Goal: Download file/media

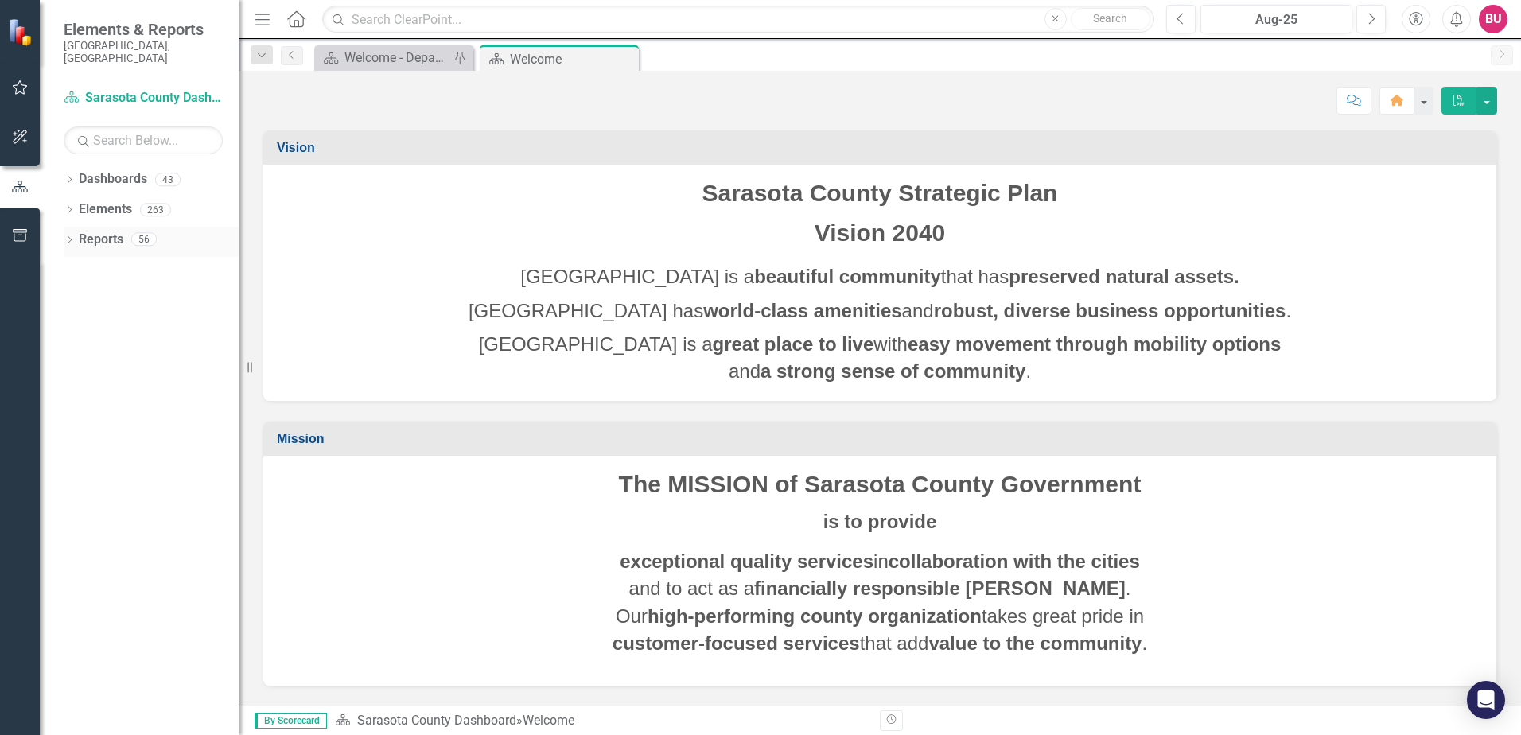
click at [67, 237] on icon "Dropdown" at bounding box center [69, 241] width 11 height 9
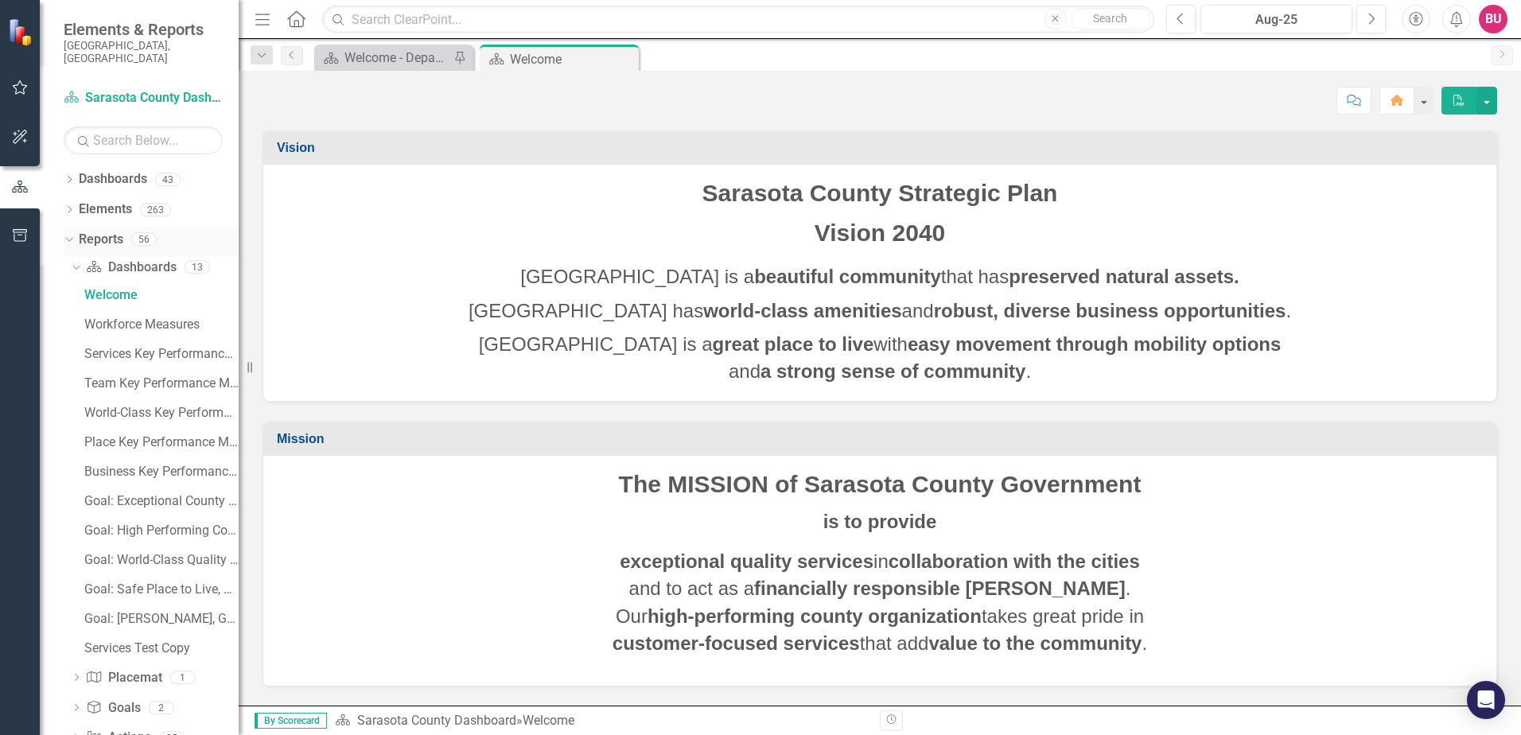
click at [68, 233] on icon "Dropdown" at bounding box center [67, 238] width 9 height 11
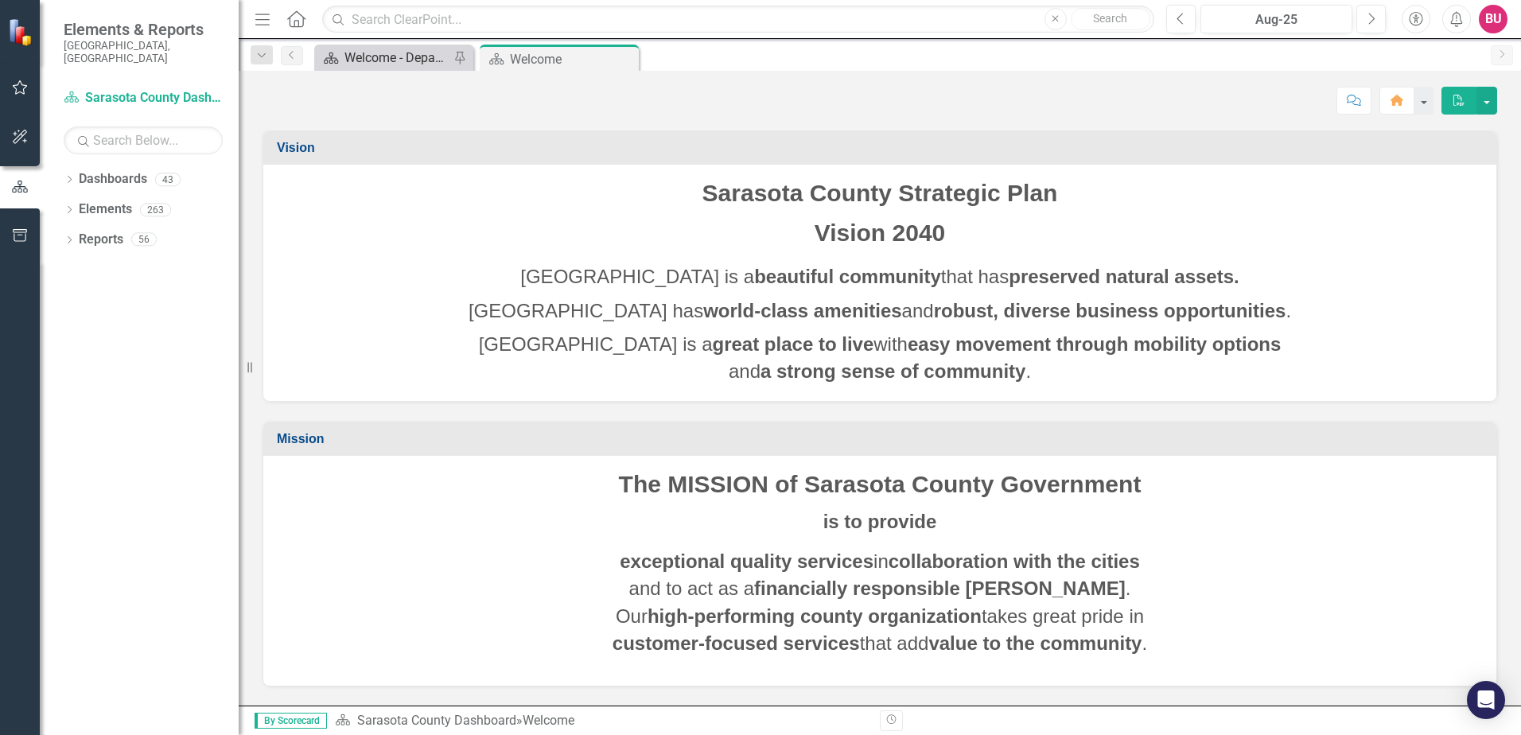
click at [379, 55] on div "Welcome - Department Snapshot" at bounding box center [396, 58] width 105 height 20
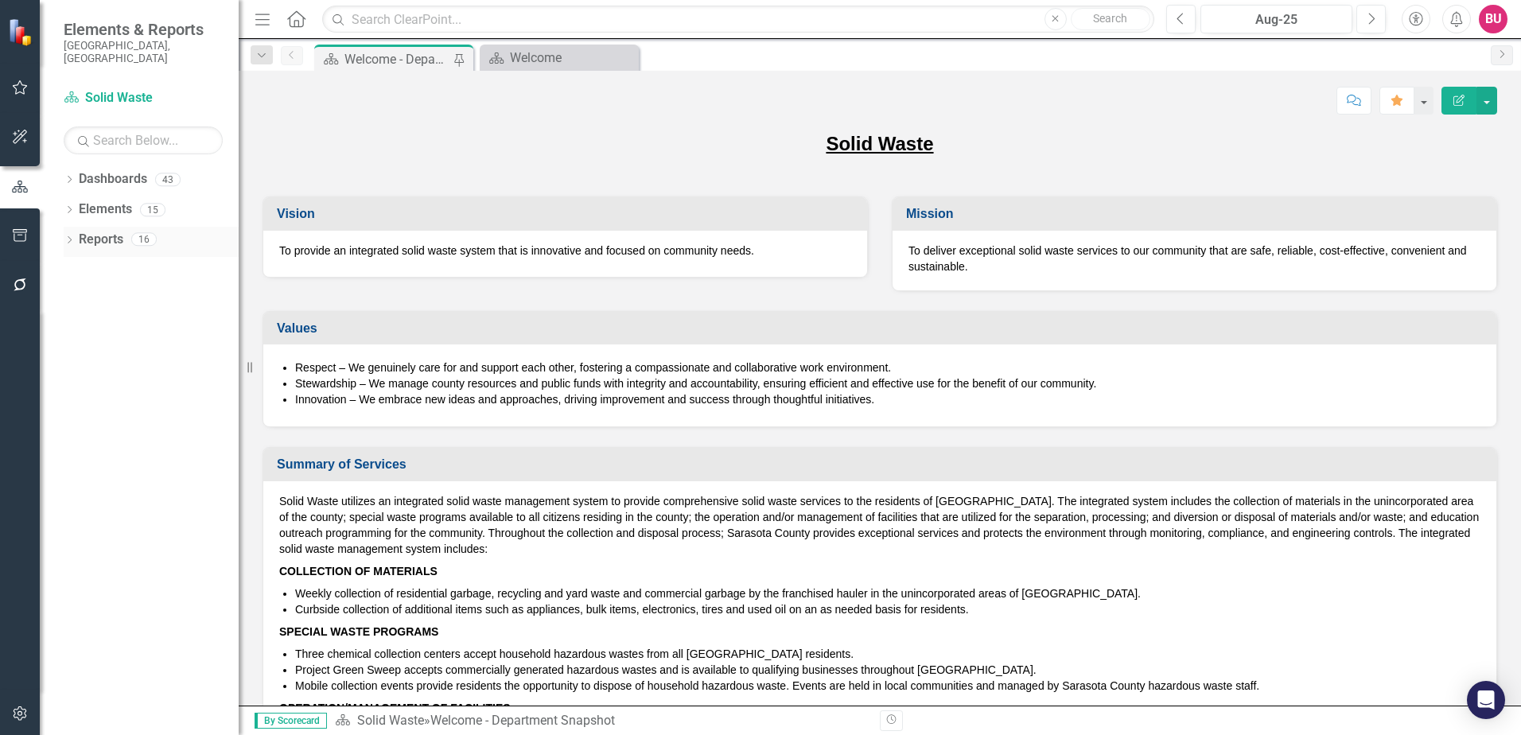
click at [67, 237] on icon "Dropdown" at bounding box center [69, 241] width 11 height 9
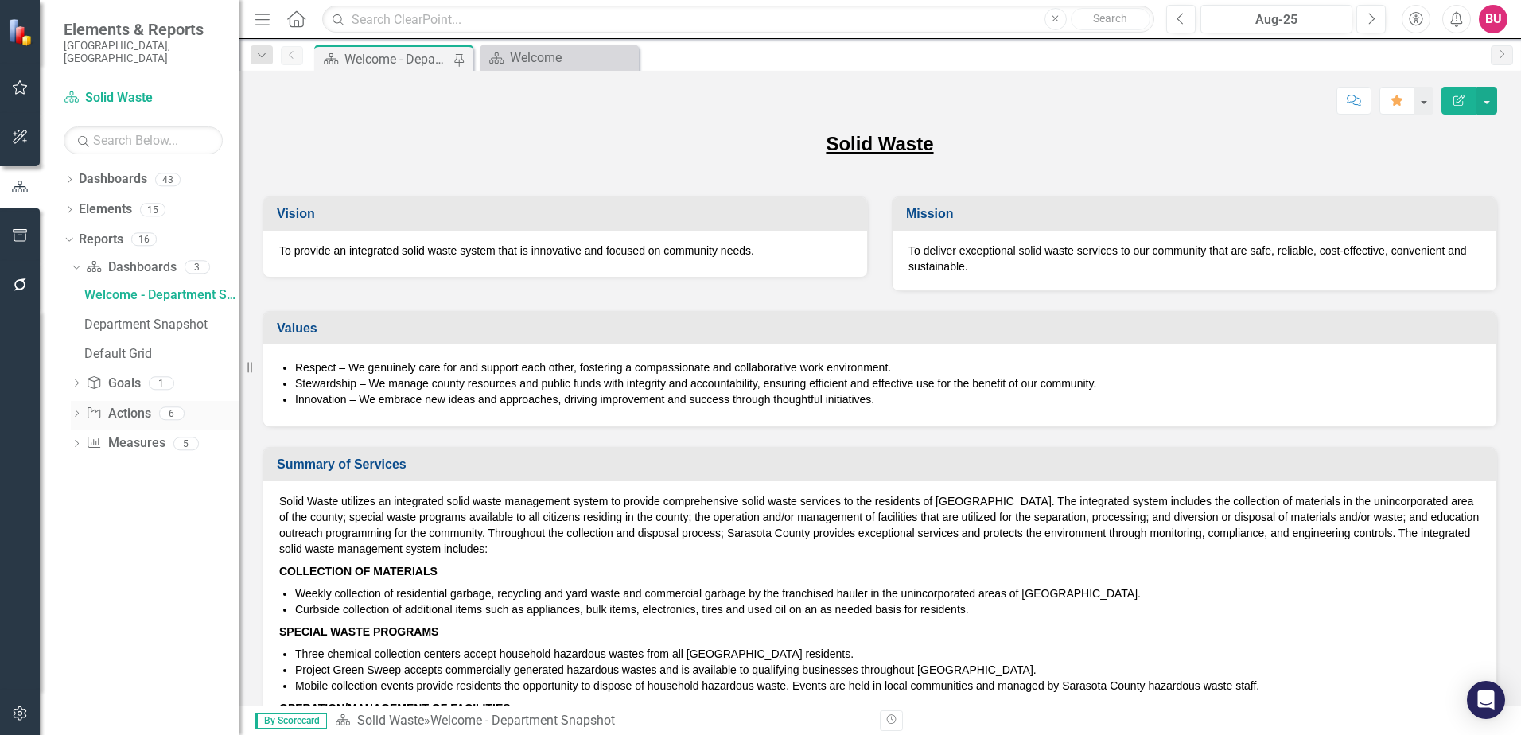
click at [76, 410] on icon at bounding box center [77, 413] width 4 height 7
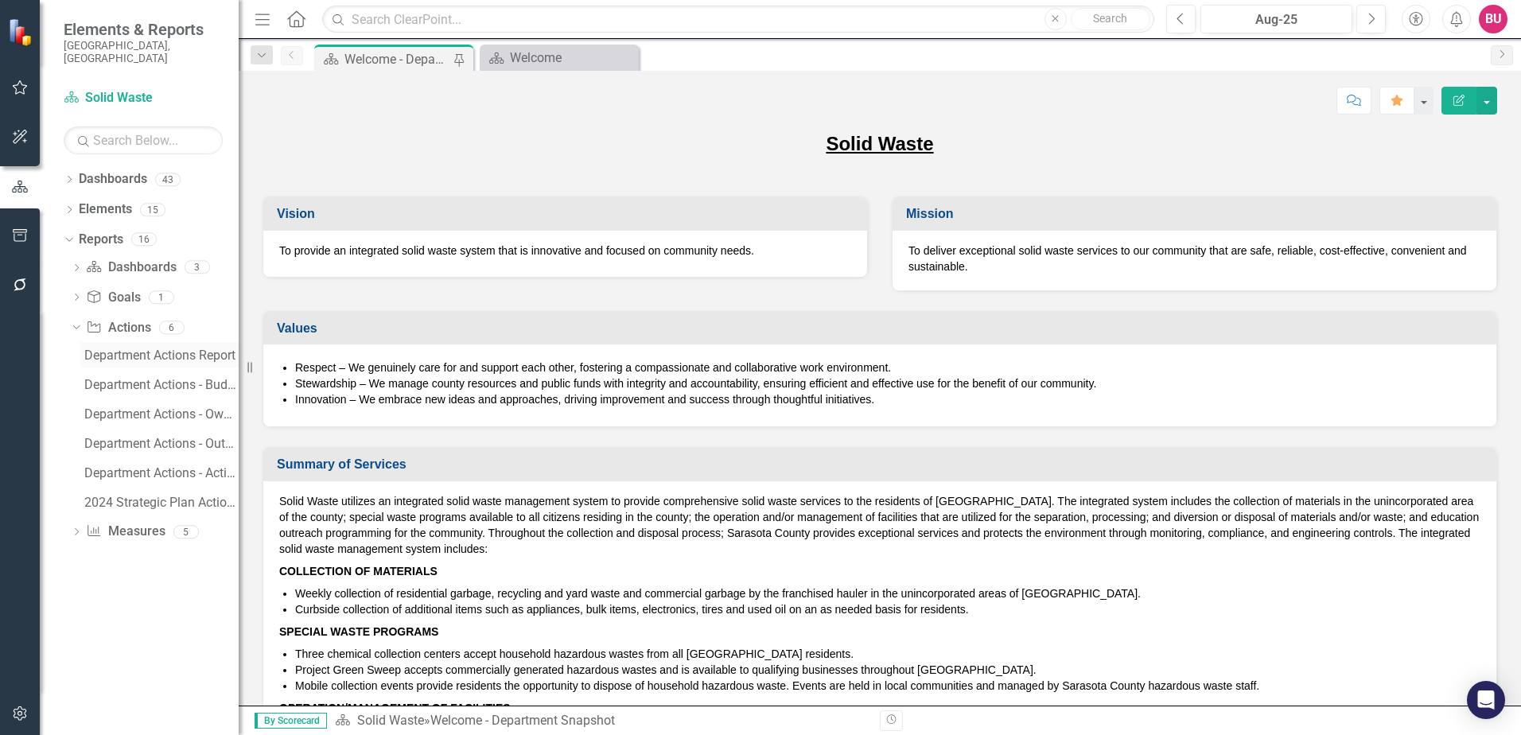
click at [163, 348] on div "Department Actions Report" at bounding box center [161, 355] width 154 height 14
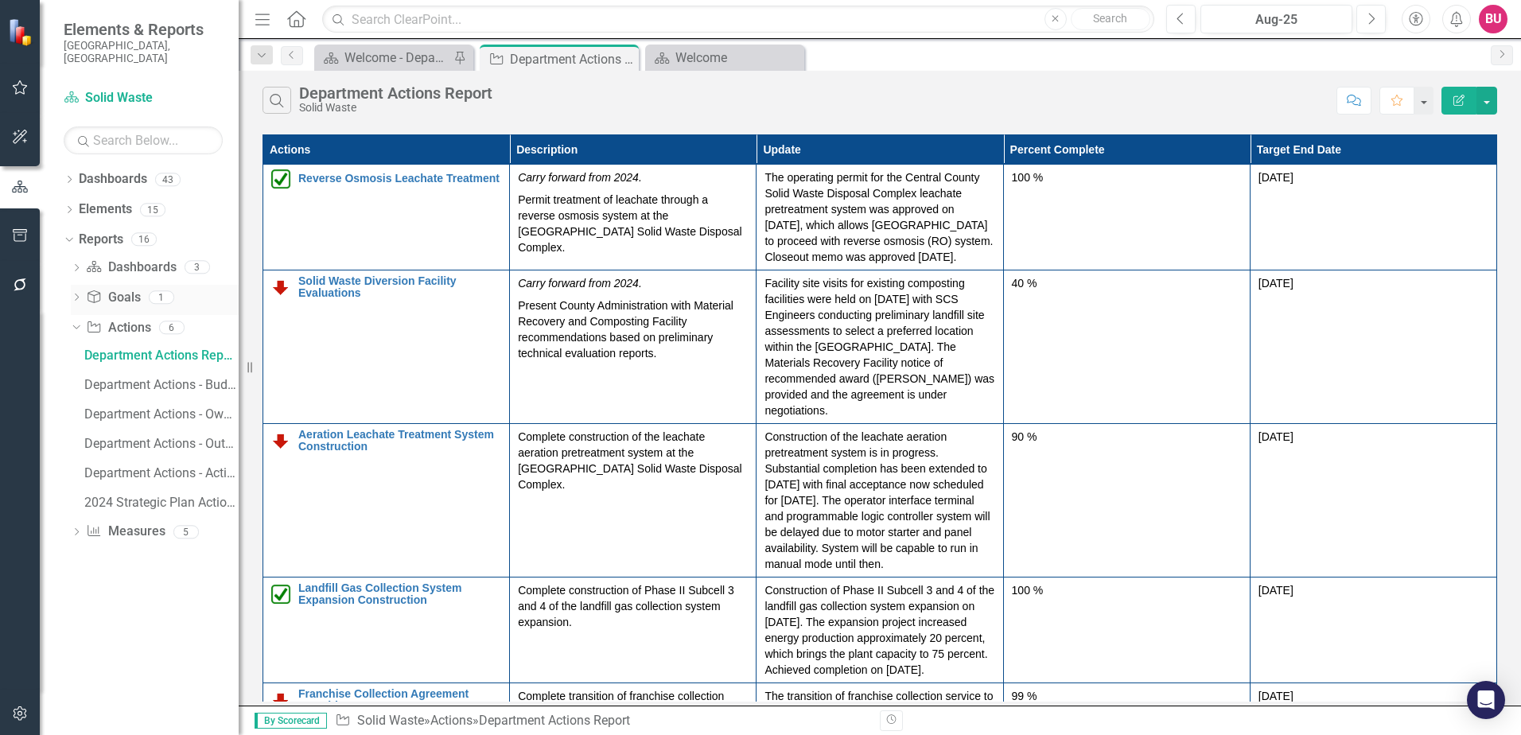
click at [77, 294] on icon "Dropdown" at bounding box center [76, 298] width 11 height 9
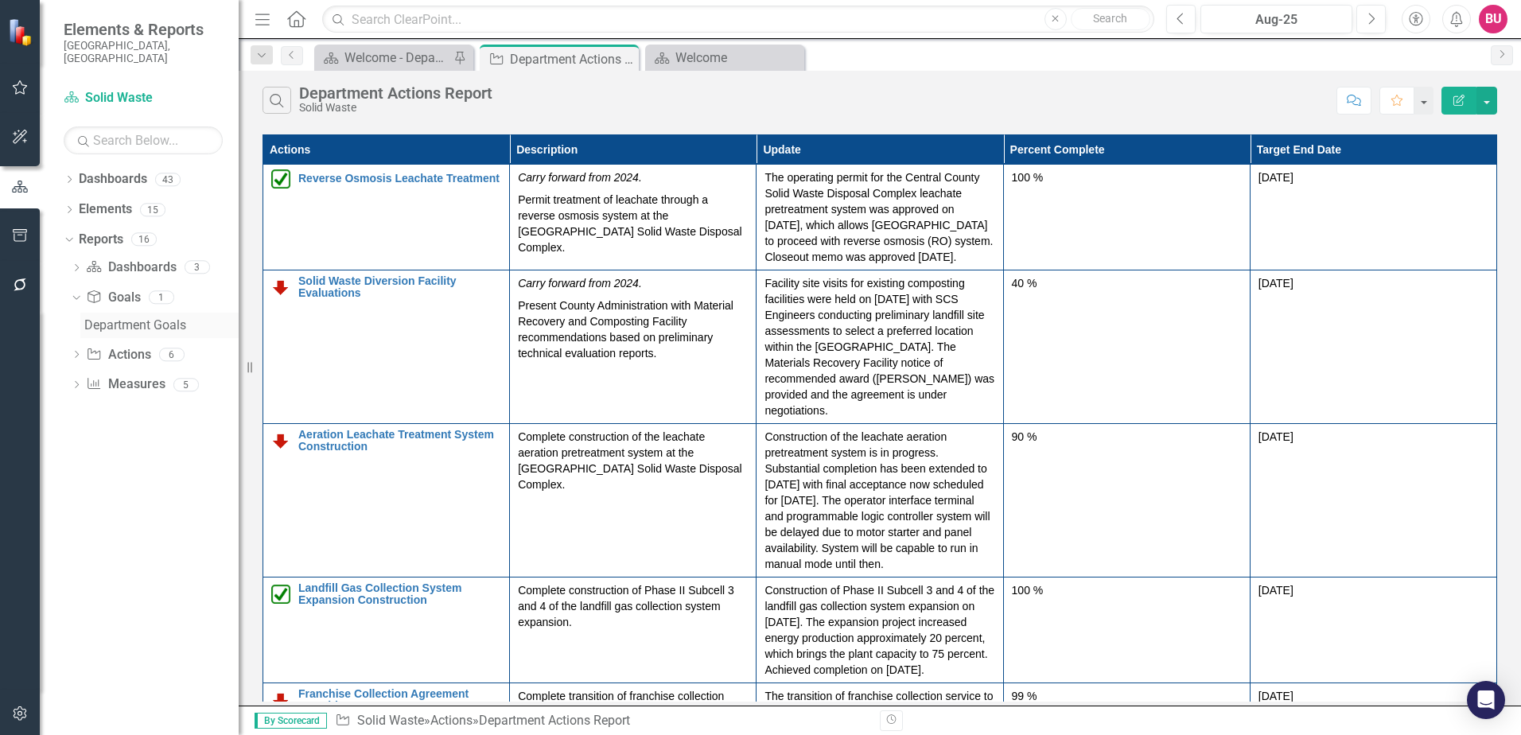
click at [100, 318] on div "Department Goals" at bounding box center [161, 325] width 154 height 14
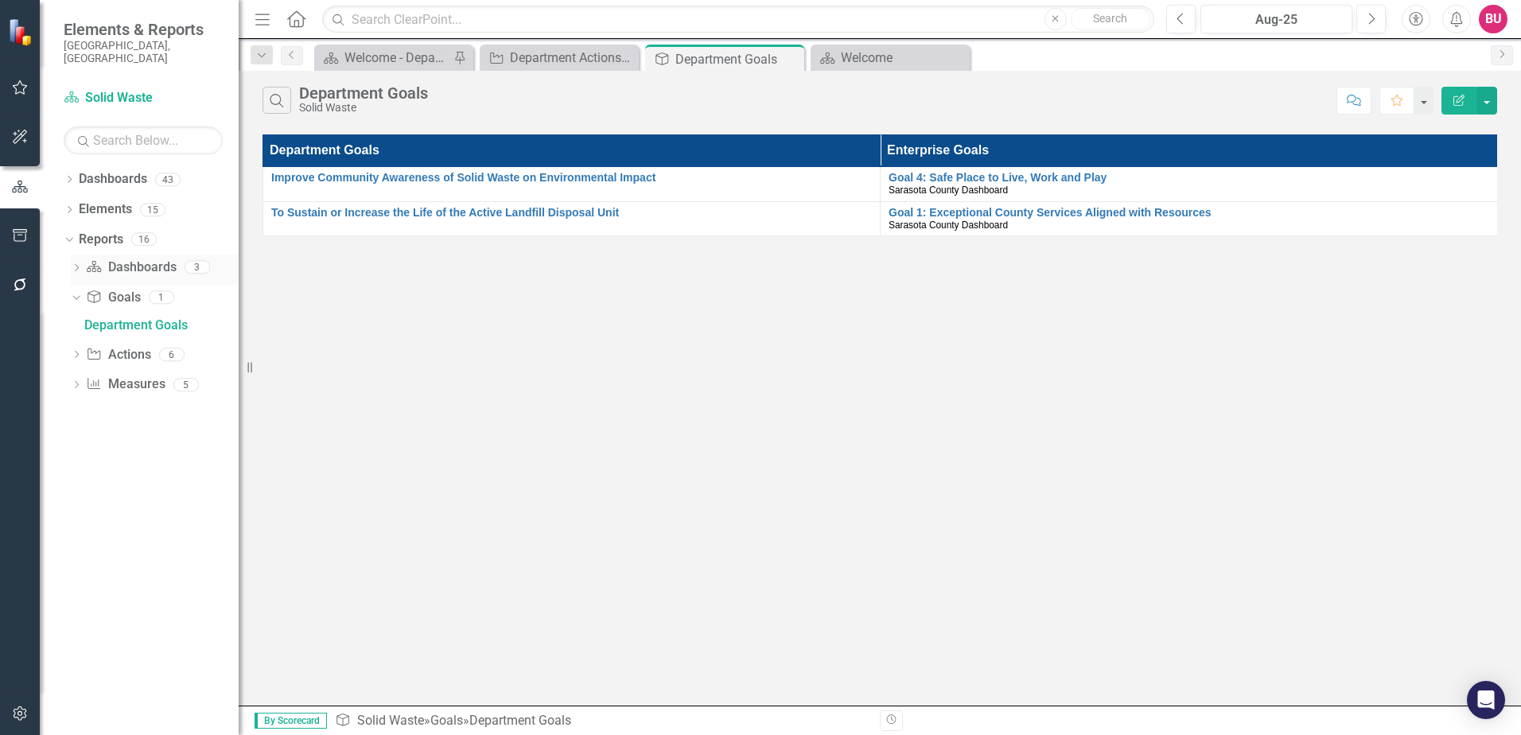
click at [75, 265] on icon "Dropdown" at bounding box center [76, 269] width 11 height 9
click at [75, 266] on icon at bounding box center [75, 268] width 7 height 4
click at [75, 324] on icon "Dropdown" at bounding box center [76, 328] width 11 height 9
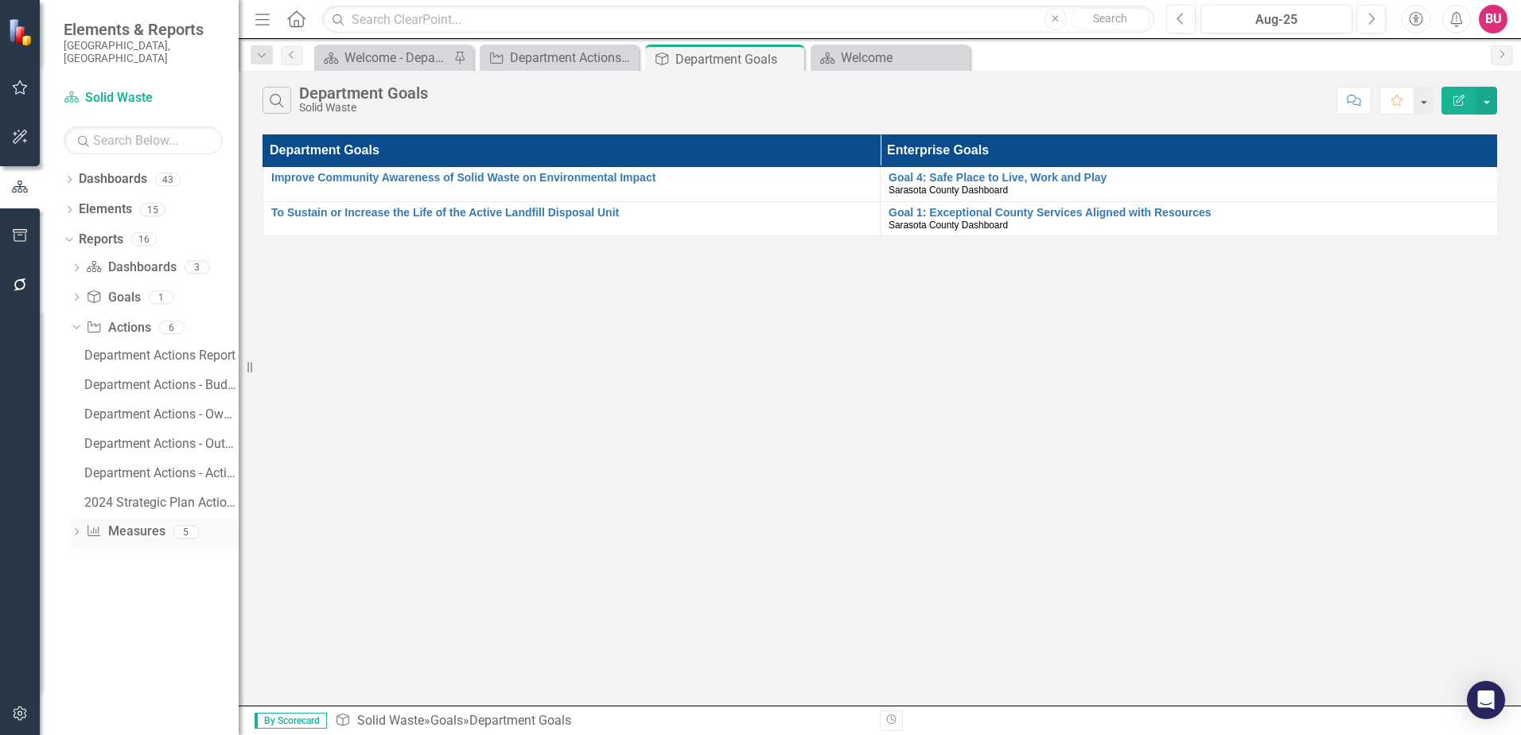
click at [72, 527] on div "Dropdown" at bounding box center [76, 534] width 11 height 14
click at [122, 378] on div "Measures" at bounding box center [161, 385] width 154 height 14
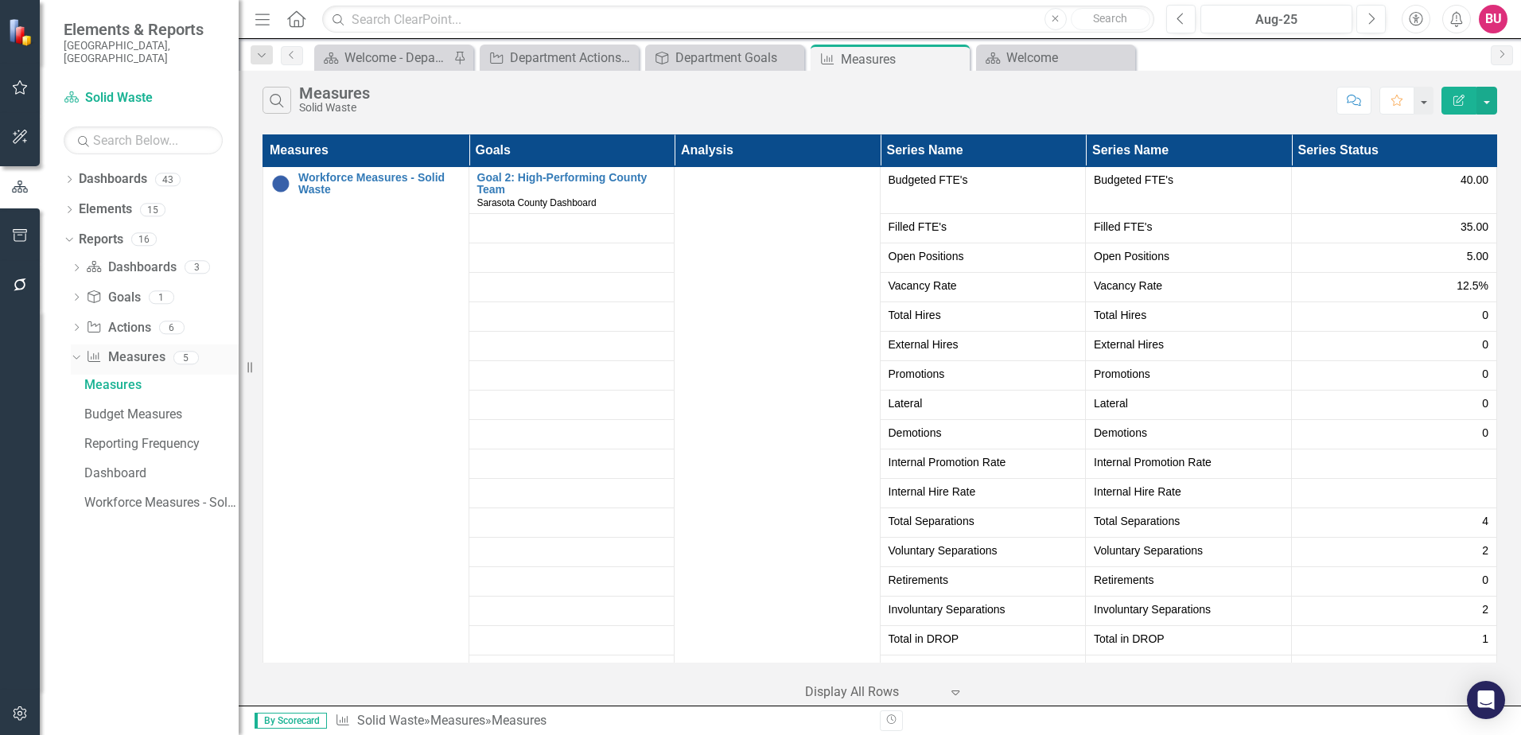
click at [76, 351] on icon "Dropdown" at bounding box center [74, 356] width 9 height 11
click at [76, 324] on icon "Dropdown" at bounding box center [76, 328] width 11 height 9
click at [114, 348] on div "Department Actions Report" at bounding box center [161, 355] width 154 height 14
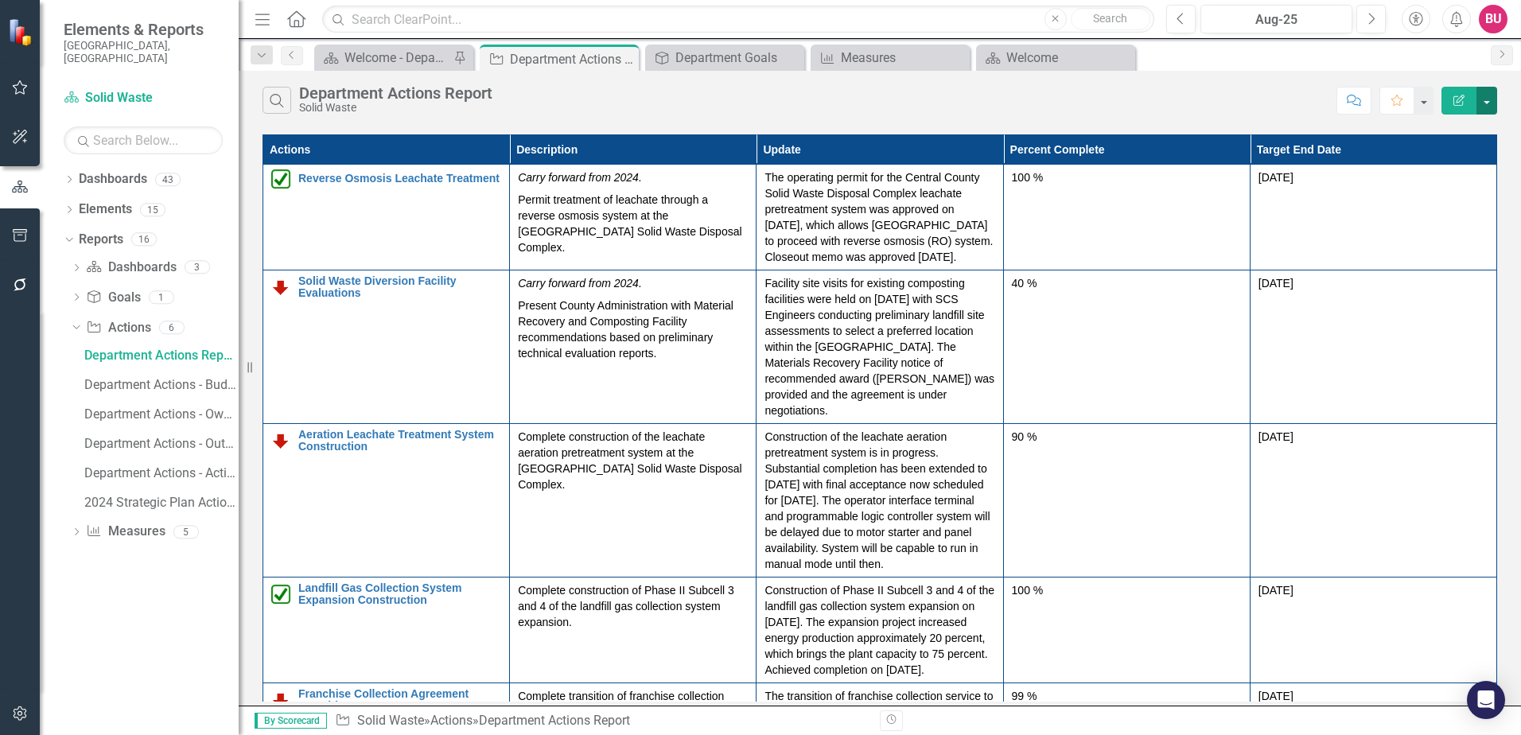
click at [1489, 102] on button "button" at bounding box center [1486, 101] width 21 height 28
click at [1451, 161] on link "PDF Export to PDF" at bounding box center [1433, 161] width 126 height 29
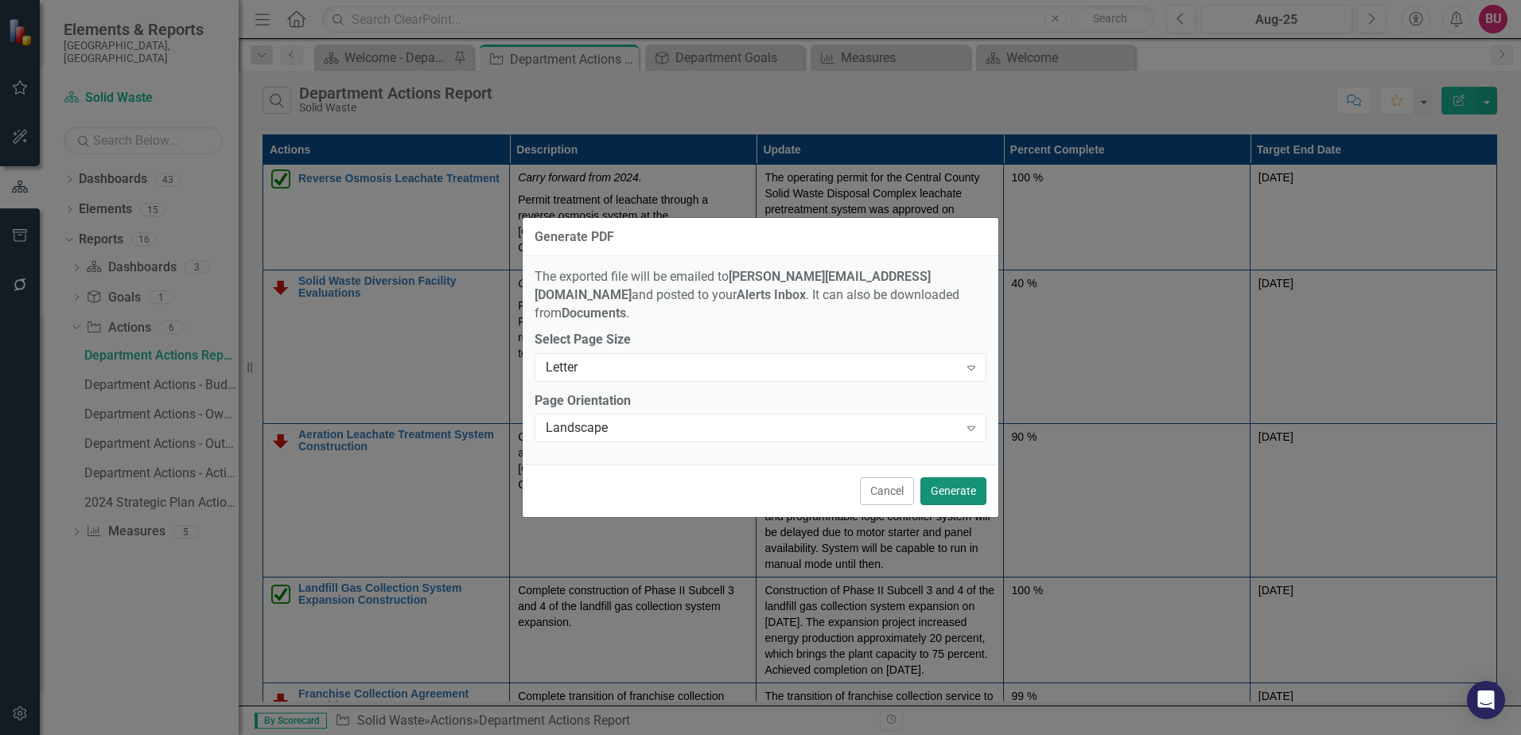
click at [964, 477] on button "Generate" at bounding box center [953, 491] width 66 height 28
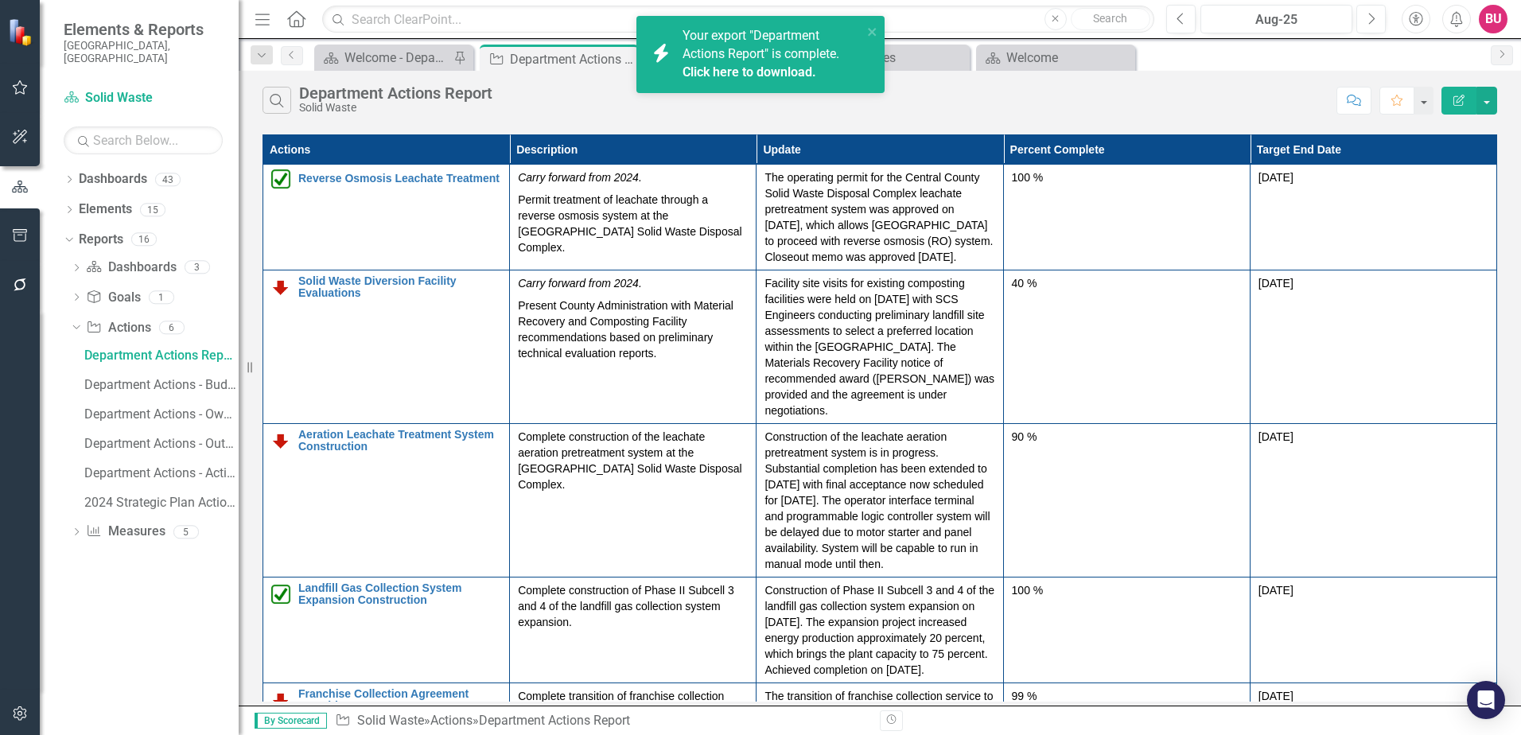
click at [807, 66] on link "Click here to download." at bounding box center [749, 71] width 134 height 15
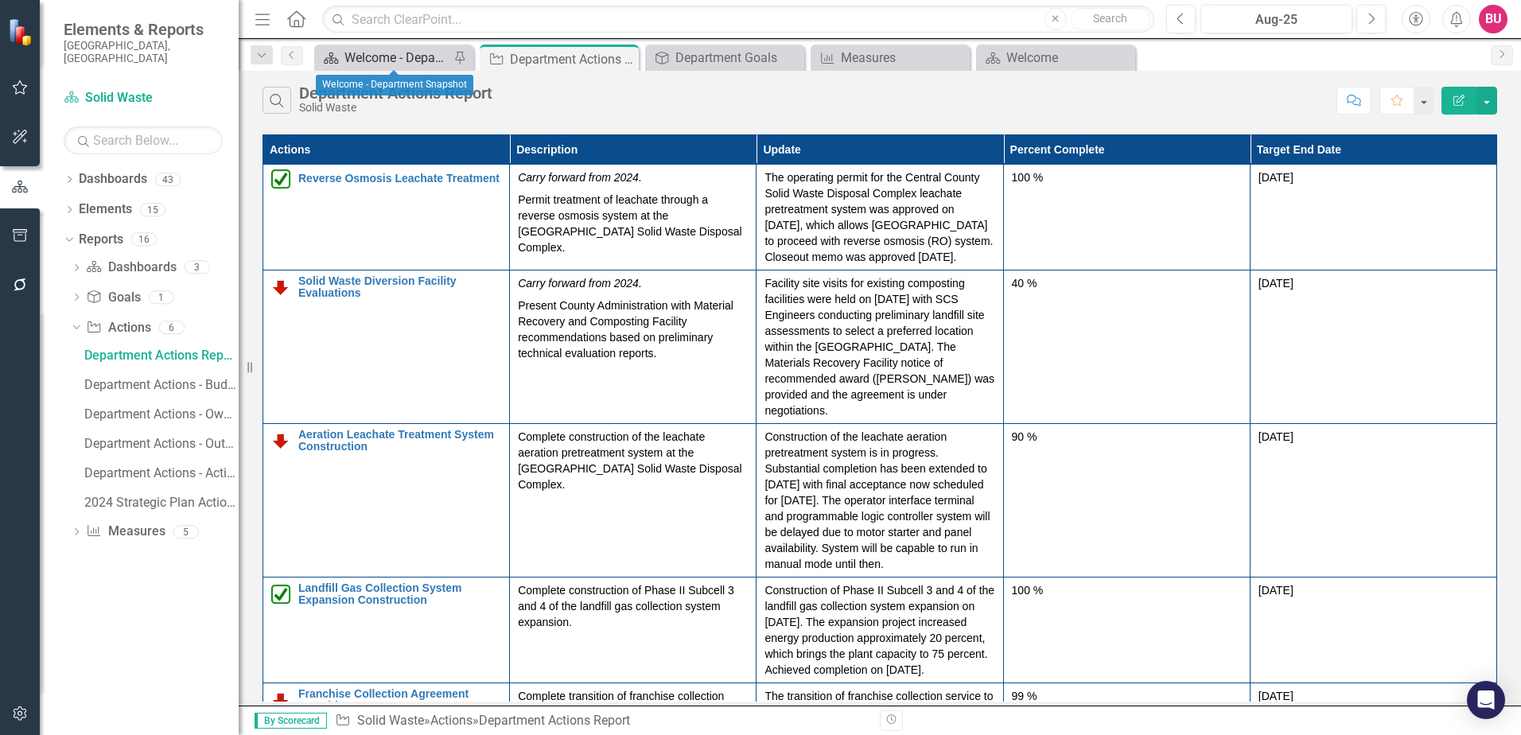
click at [371, 58] on div "Welcome - Department Snapshot" at bounding box center [396, 58] width 105 height 20
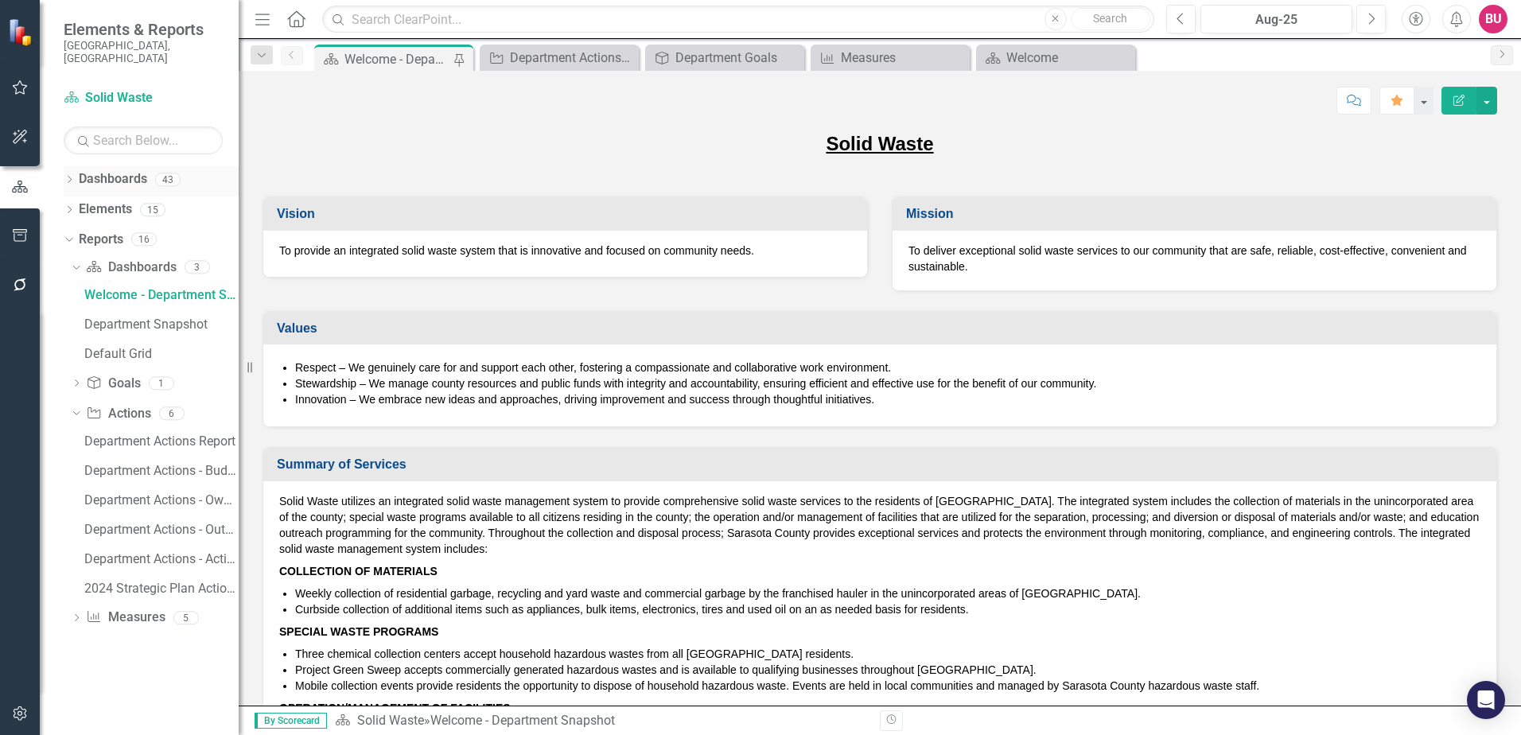
click at [72, 177] on icon "Dropdown" at bounding box center [69, 181] width 11 height 9
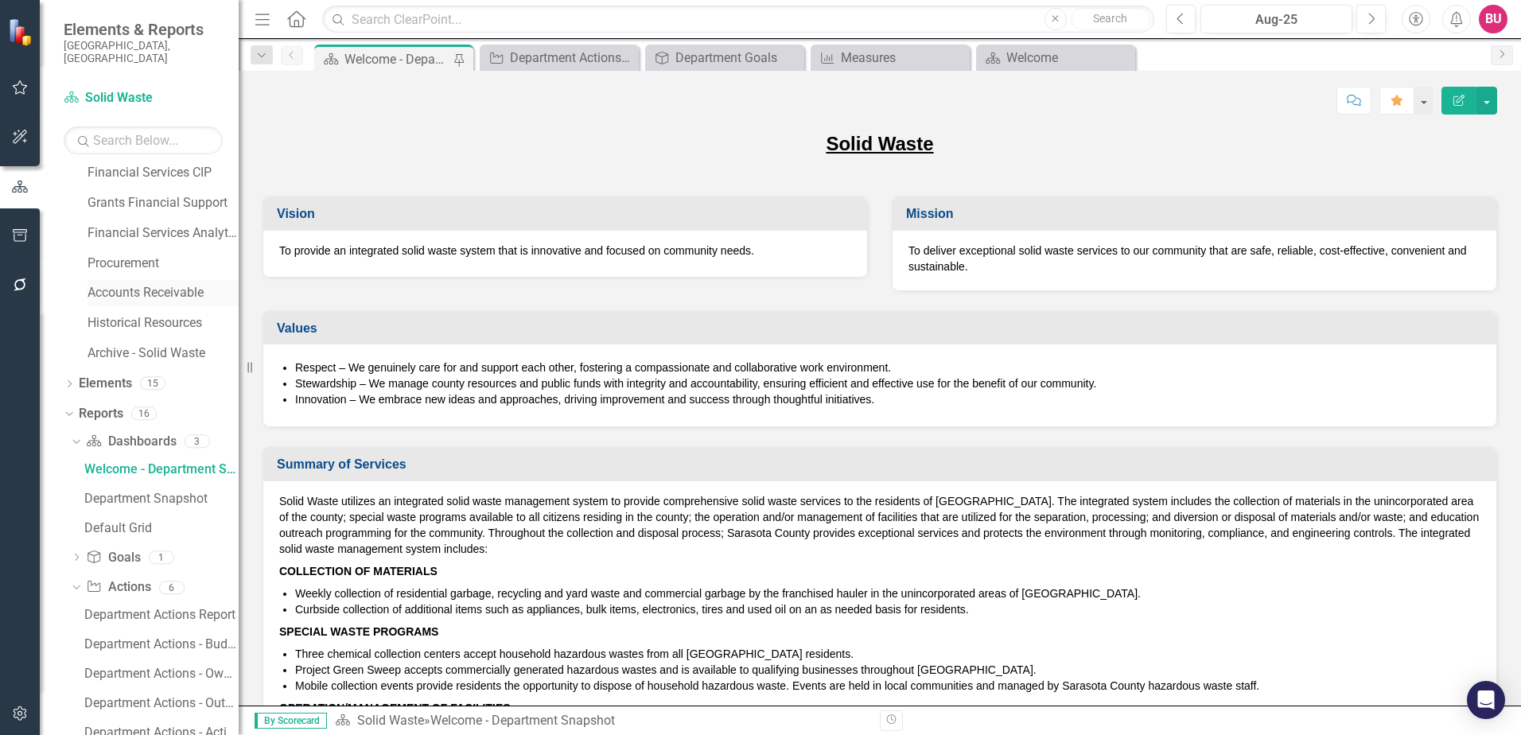
scroll to position [904, 0]
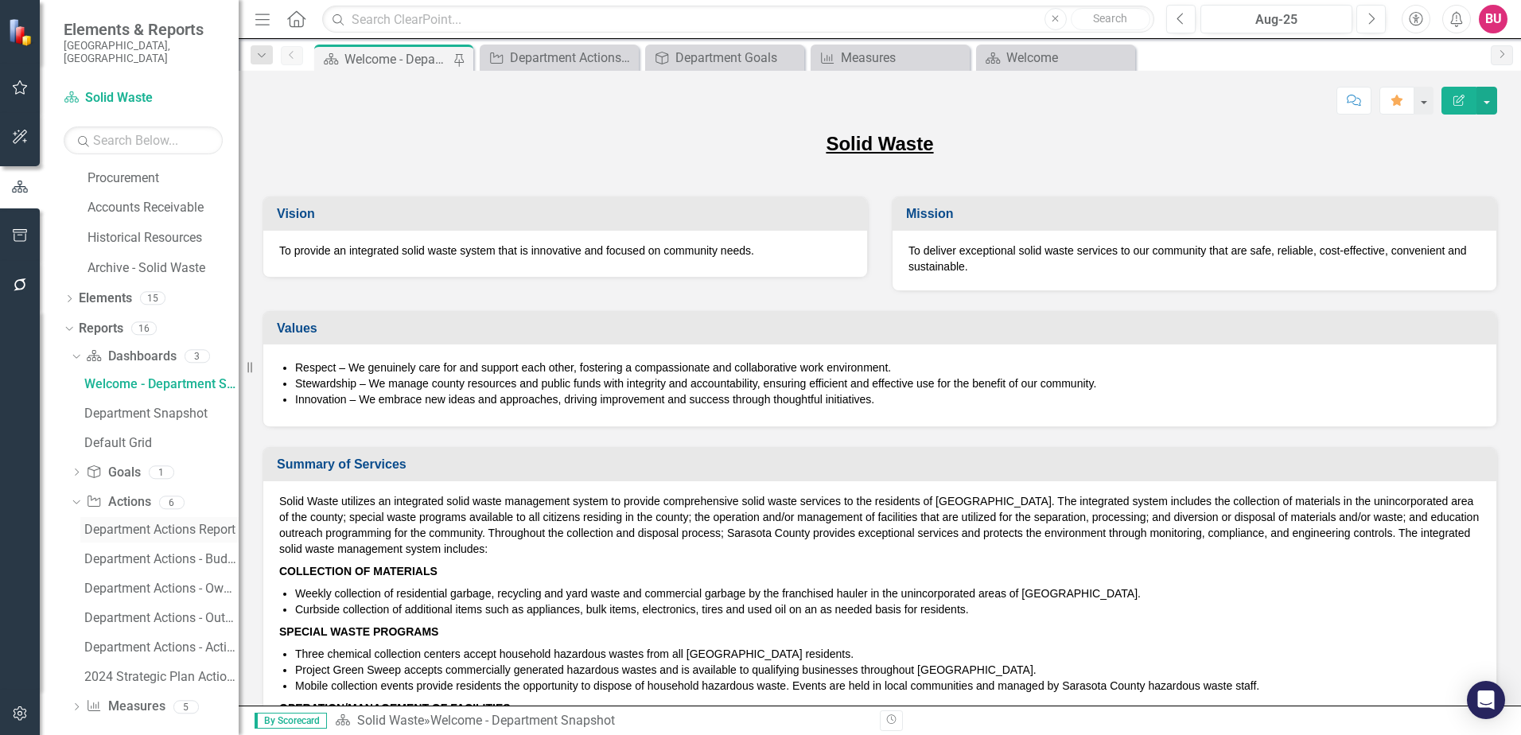
click at [147, 522] on div "Department Actions Report" at bounding box center [161, 529] width 154 height 14
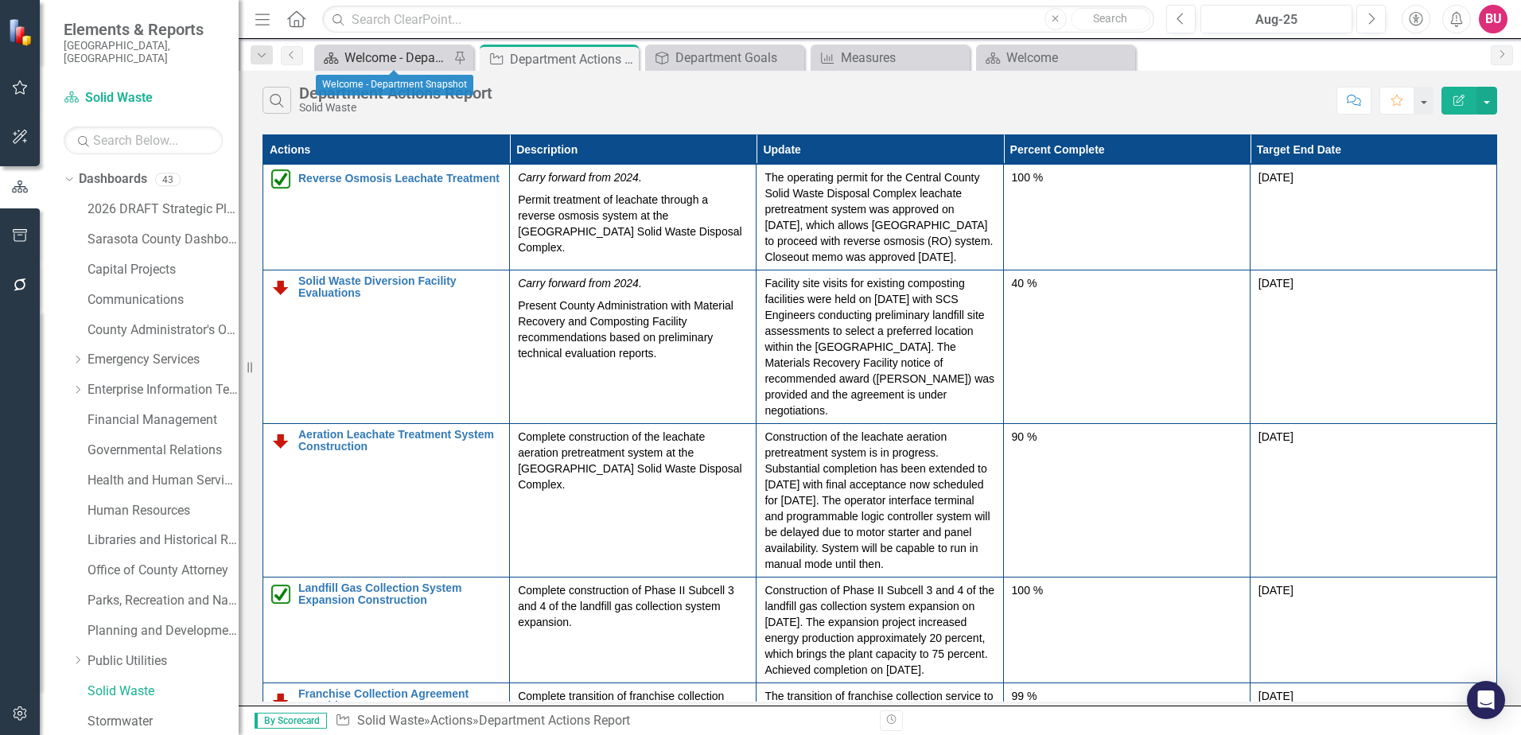
click at [389, 59] on div "Welcome - Department Snapshot" at bounding box center [396, 58] width 105 height 20
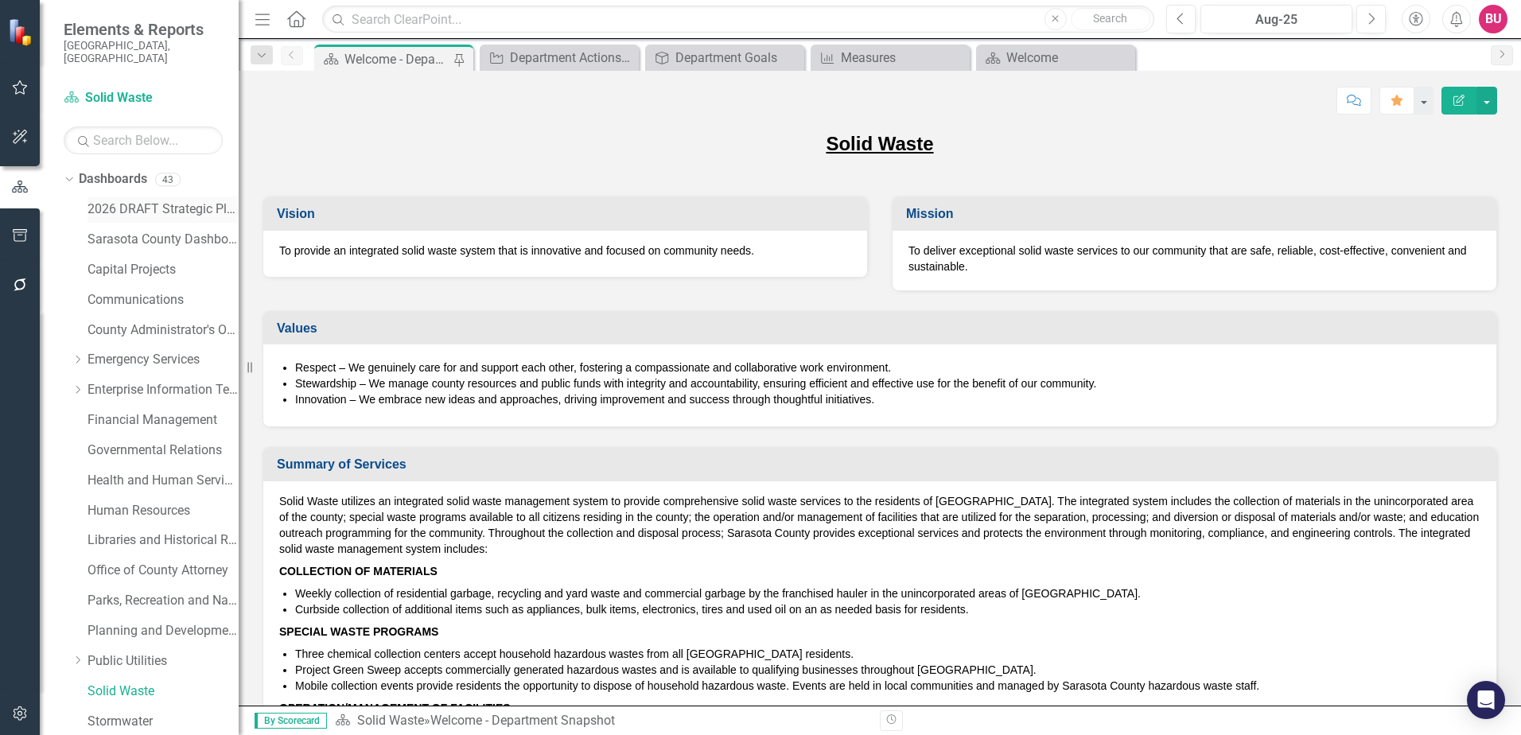
click at [126, 200] on link "2026 DRAFT Strategic Plan" at bounding box center [162, 209] width 151 height 18
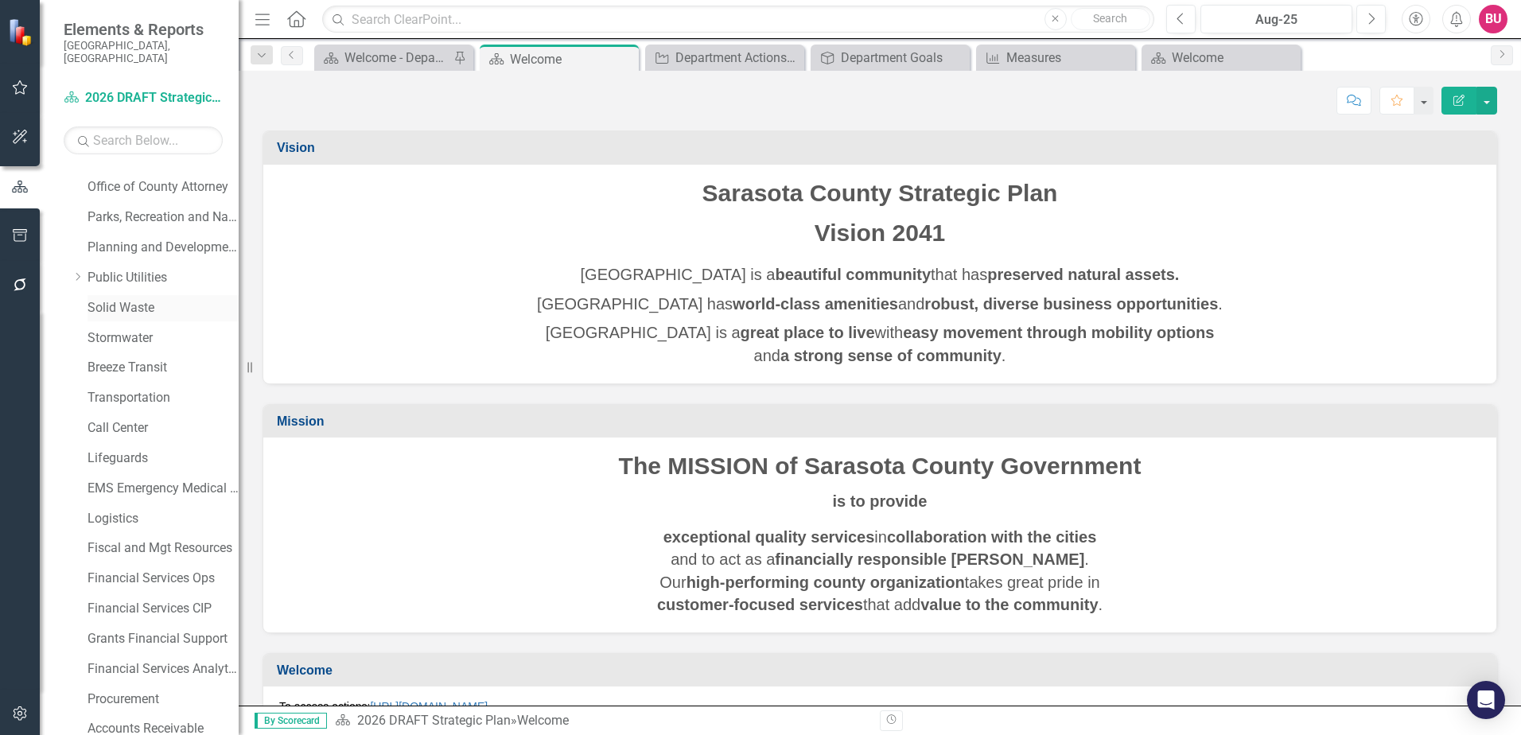
scroll to position [145, 0]
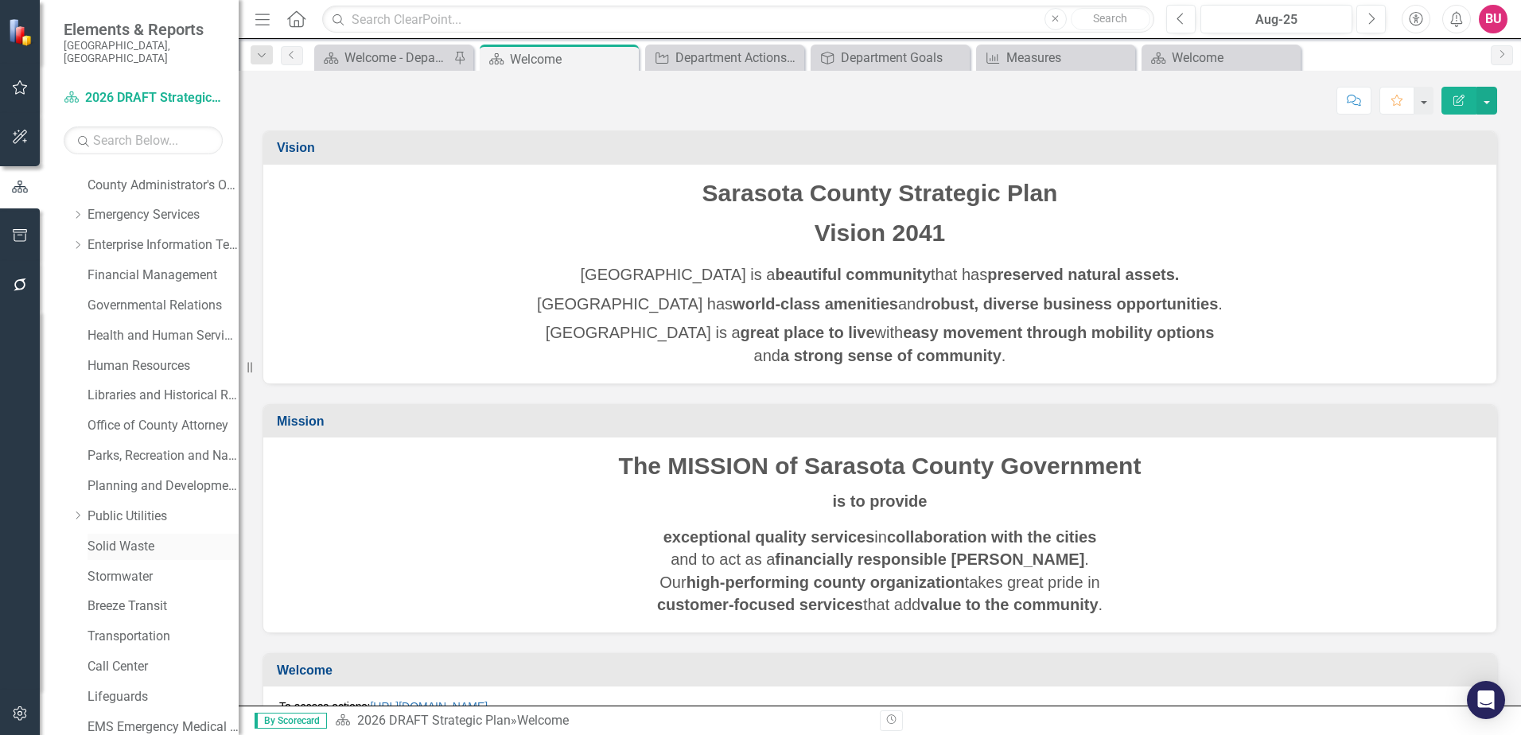
click at [144, 538] on link "Solid Waste" at bounding box center [162, 547] width 151 height 18
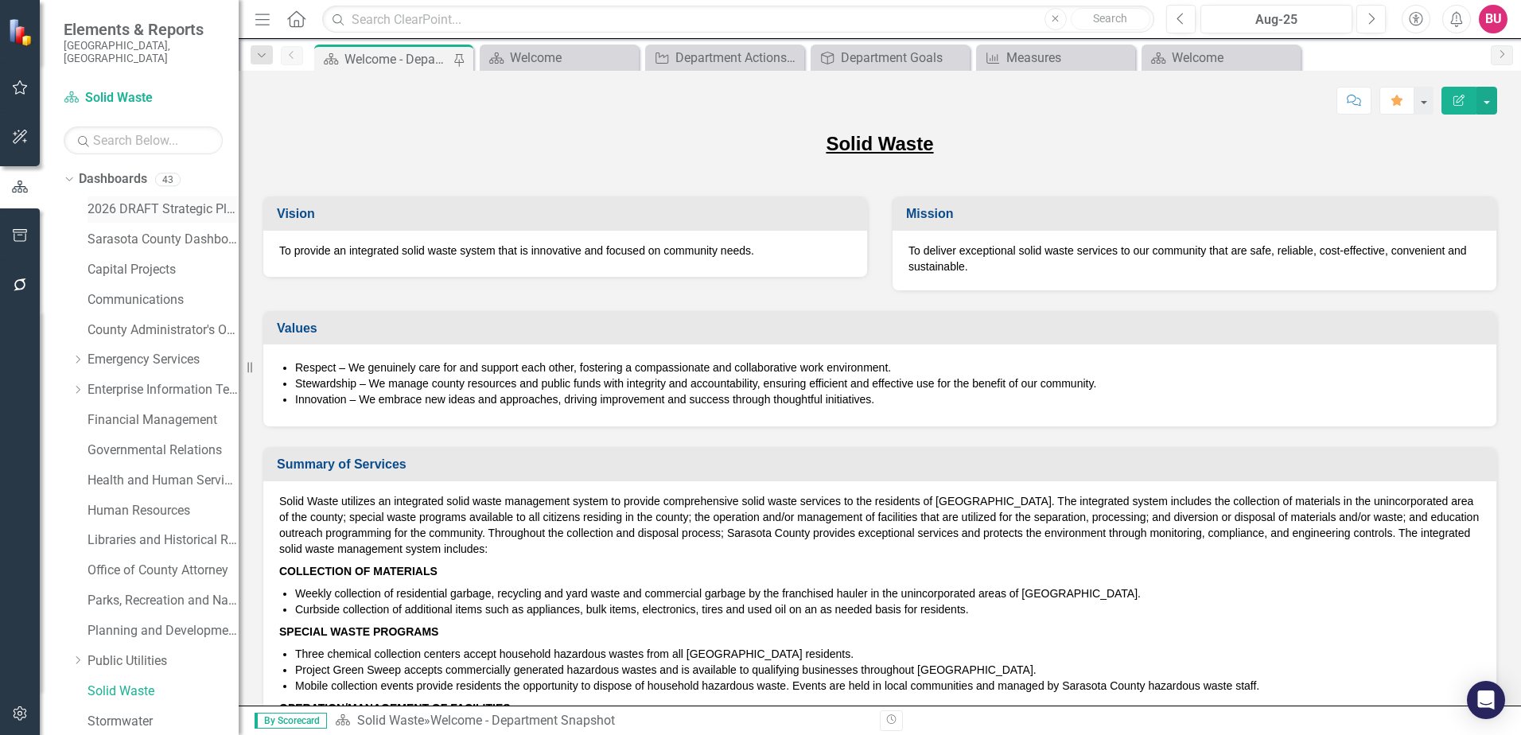
click at [143, 200] on link "2026 DRAFT Strategic Plan" at bounding box center [162, 209] width 151 height 18
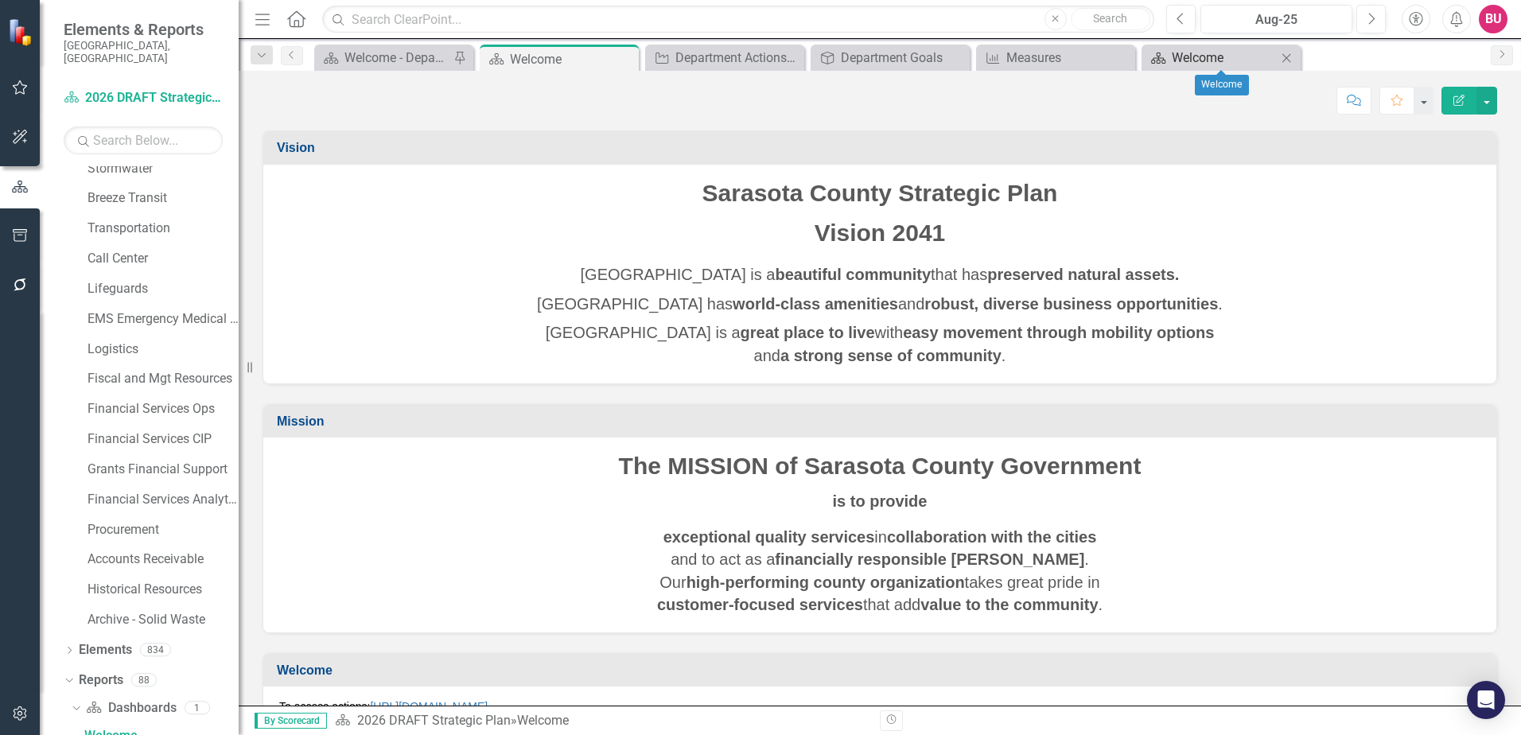
click at [1221, 62] on div "Welcome" at bounding box center [1223, 58] width 105 height 20
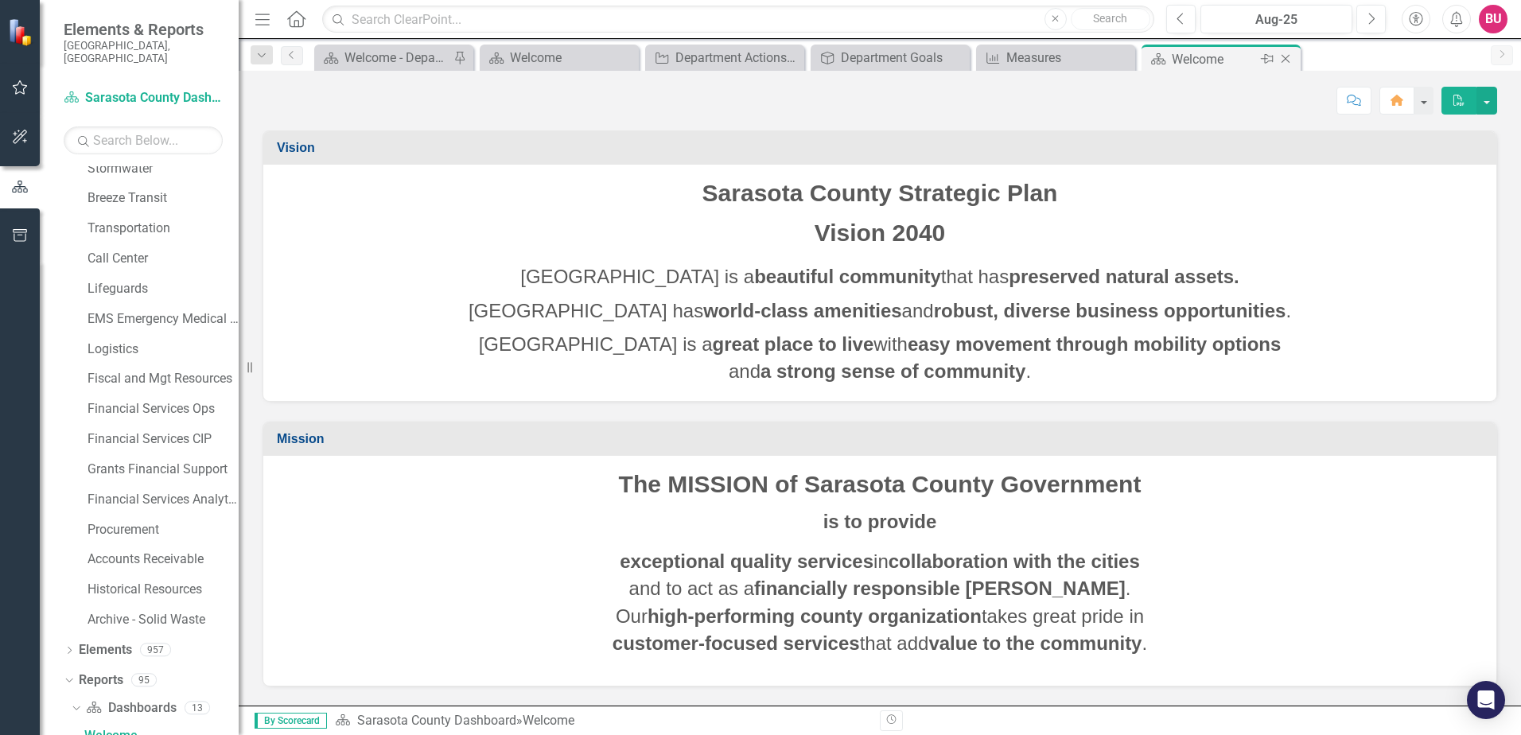
click at [1288, 56] on icon at bounding box center [1285, 59] width 9 height 9
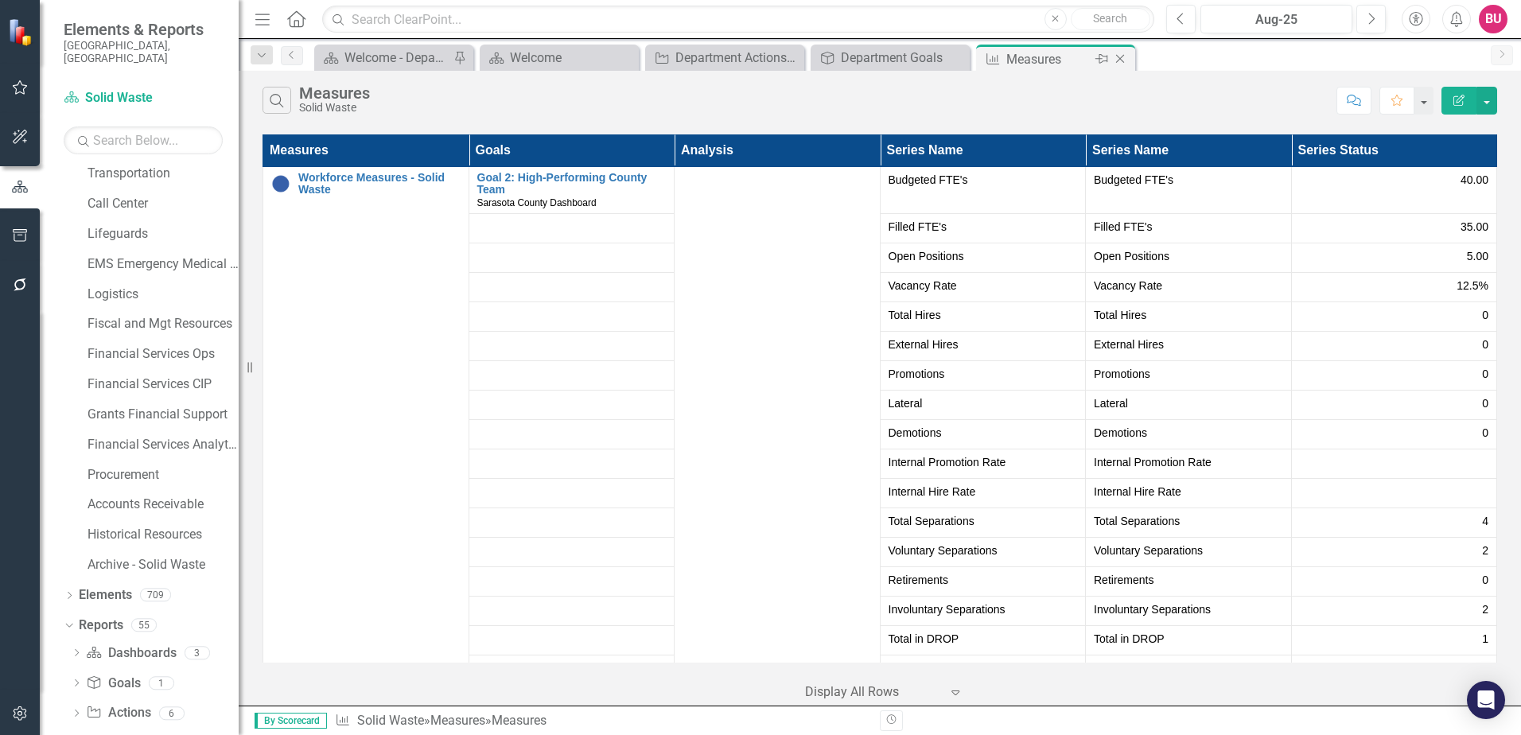
scroll to position [643, 0]
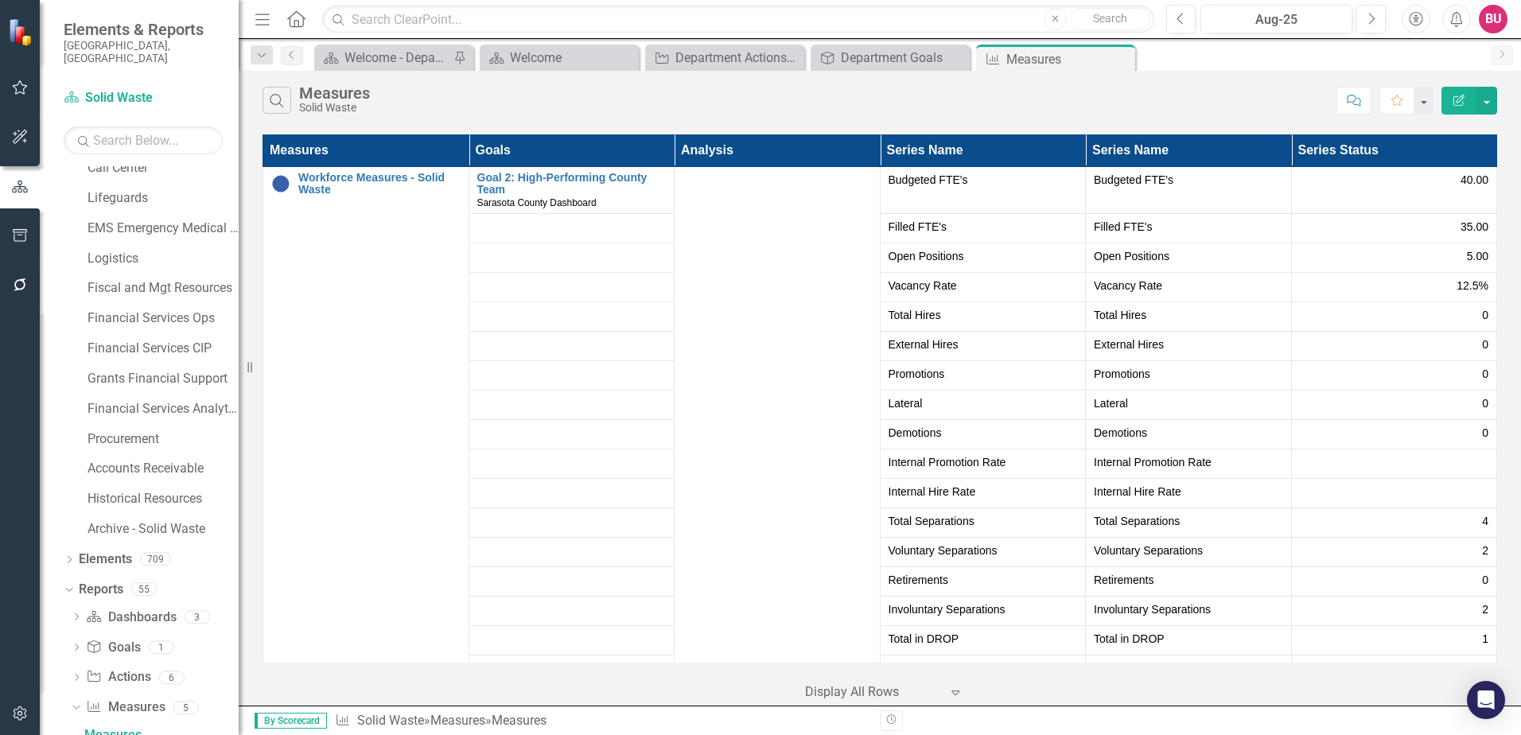
click at [0, 0] on icon at bounding box center [0, 0] width 0 height 0
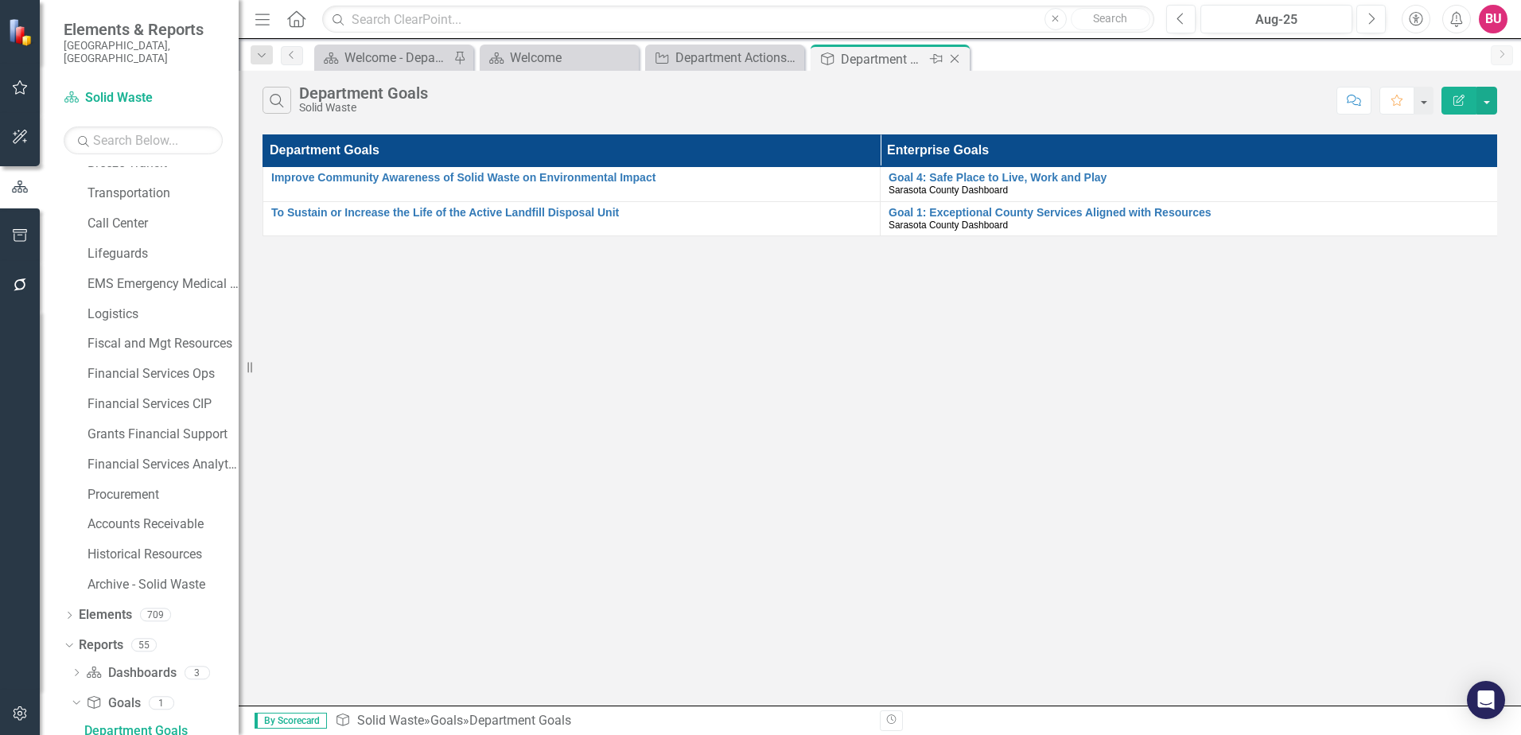
scroll to position [583, 0]
click at [955, 59] on icon "Close" at bounding box center [954, 58] width 16 height 13
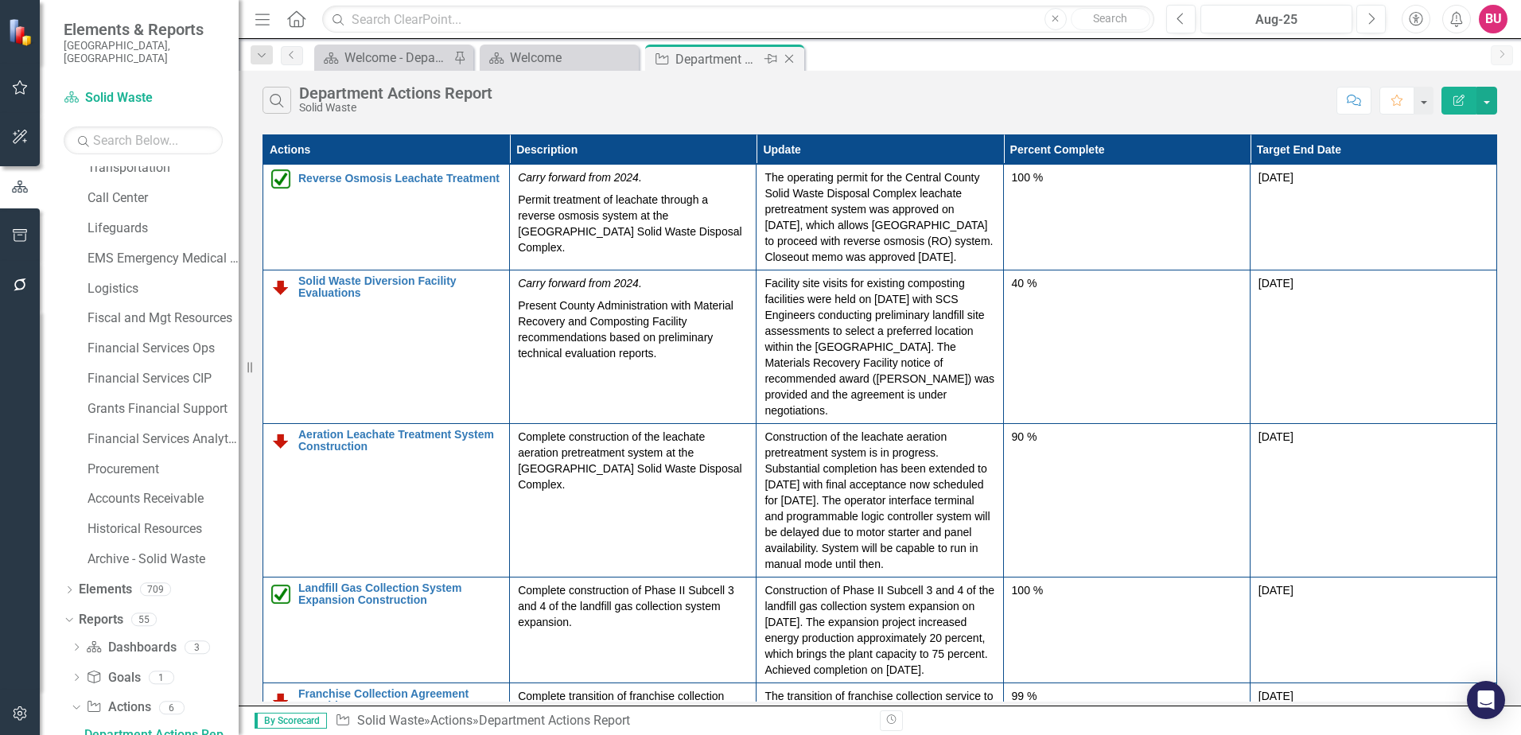
click at [790, 58] on icon at bounding box center [789, 59] width 9 height 9
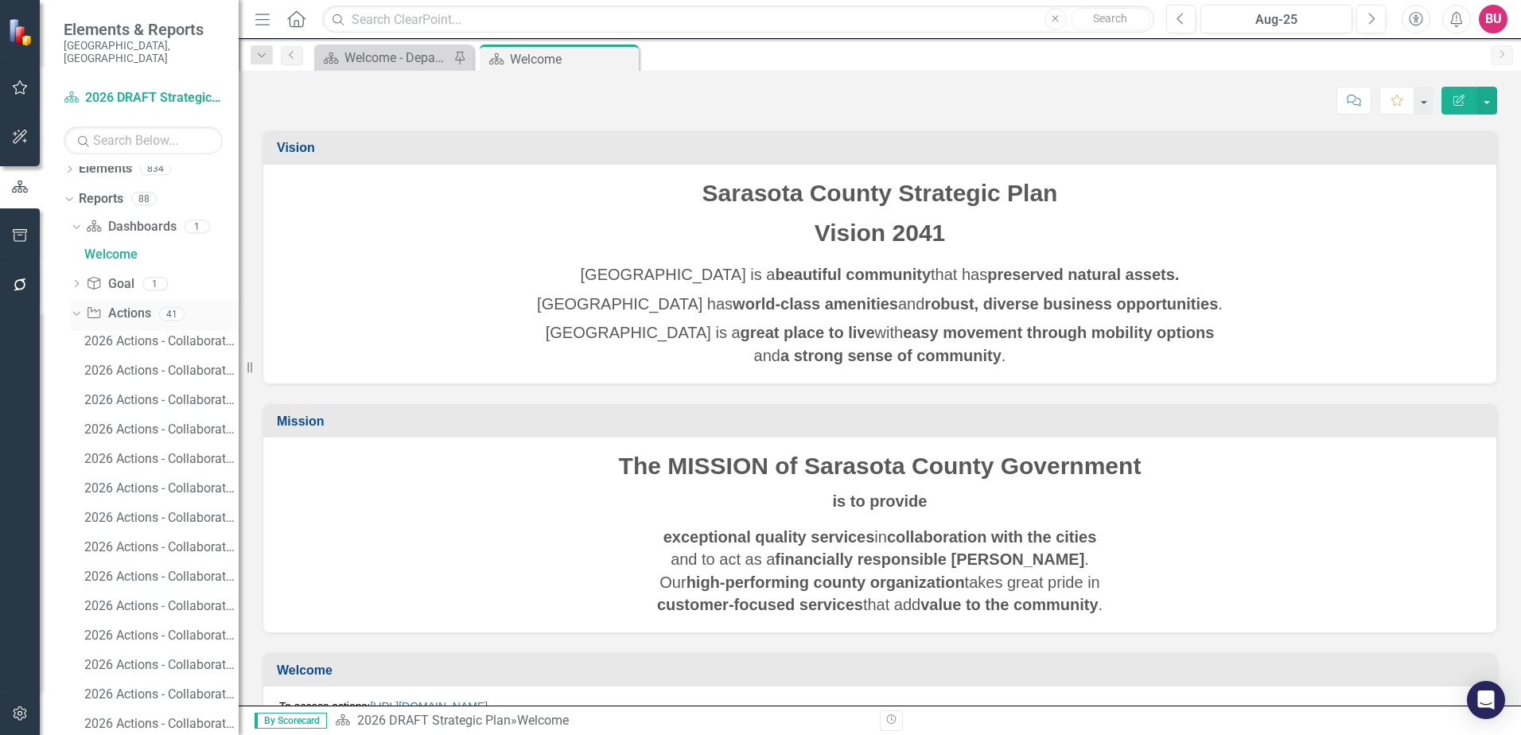
click at [76, 308] on icon "Dropdown" at bounding box center [74, 313] width 9 height 11
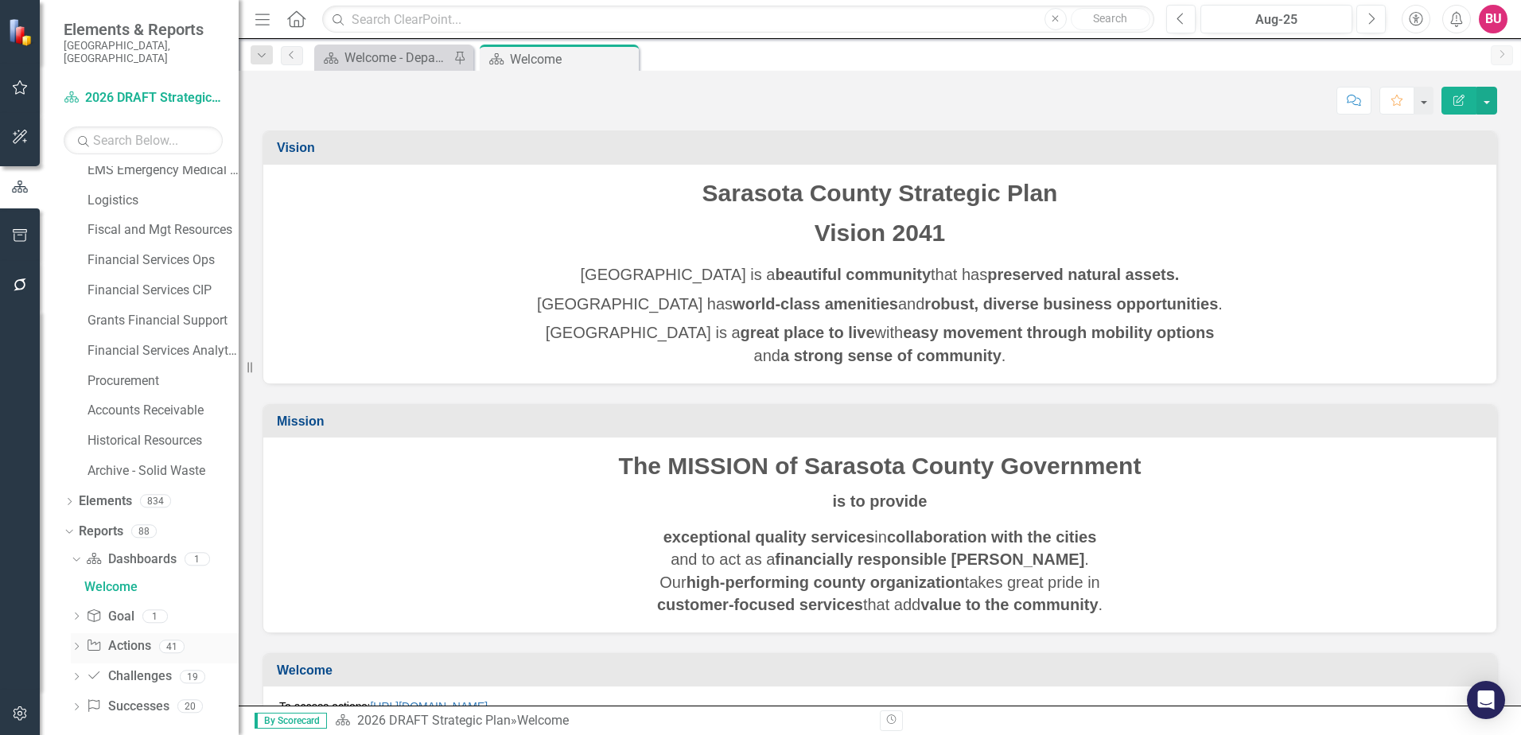
click at [76, 643] on icon "Dropdown" at bounding box center [76, 647] width 11 height 9
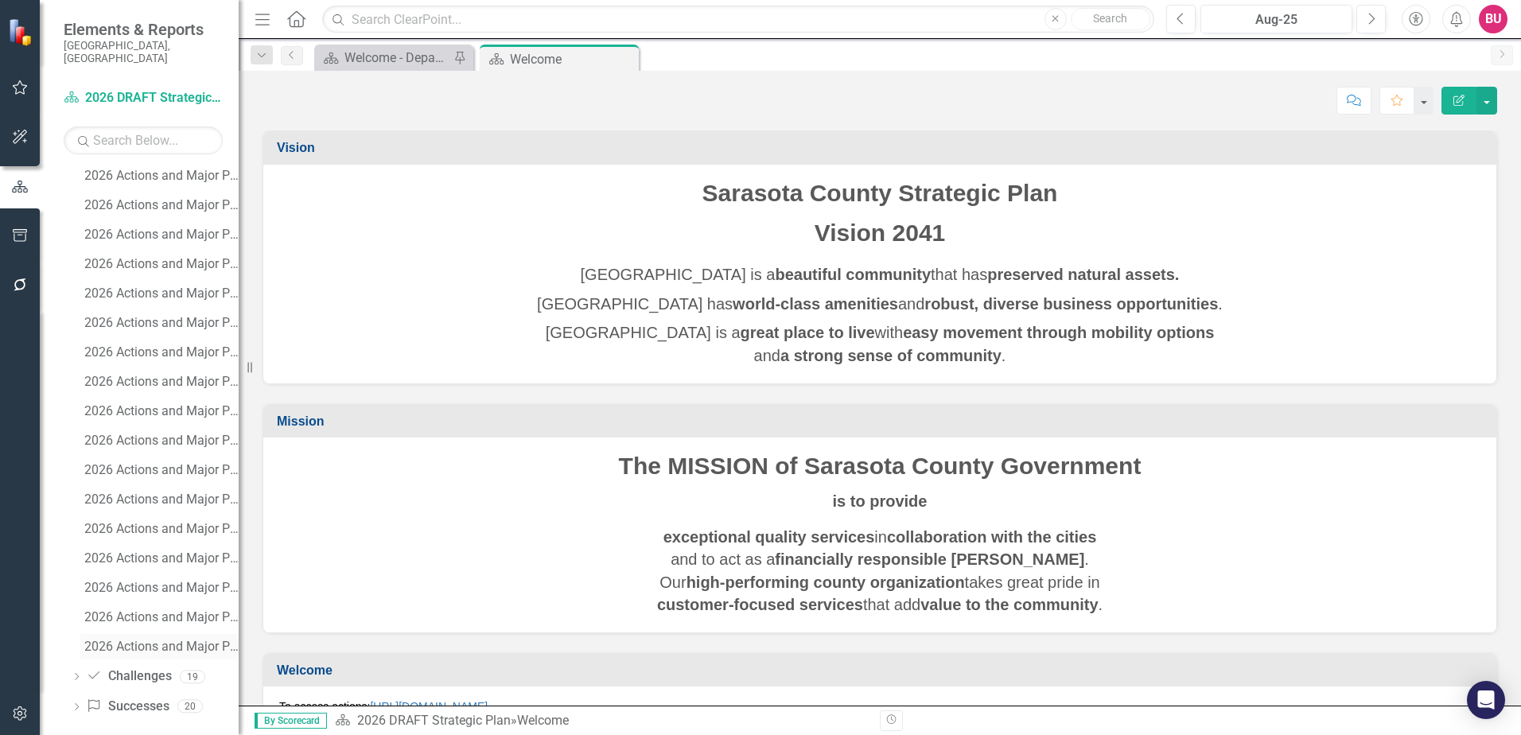
click at [124, 639] on div "2026 Actions and Major Projects - UF/IFAS Extension and Sustainability" at bounding box center [161, 646] width 154 height 14
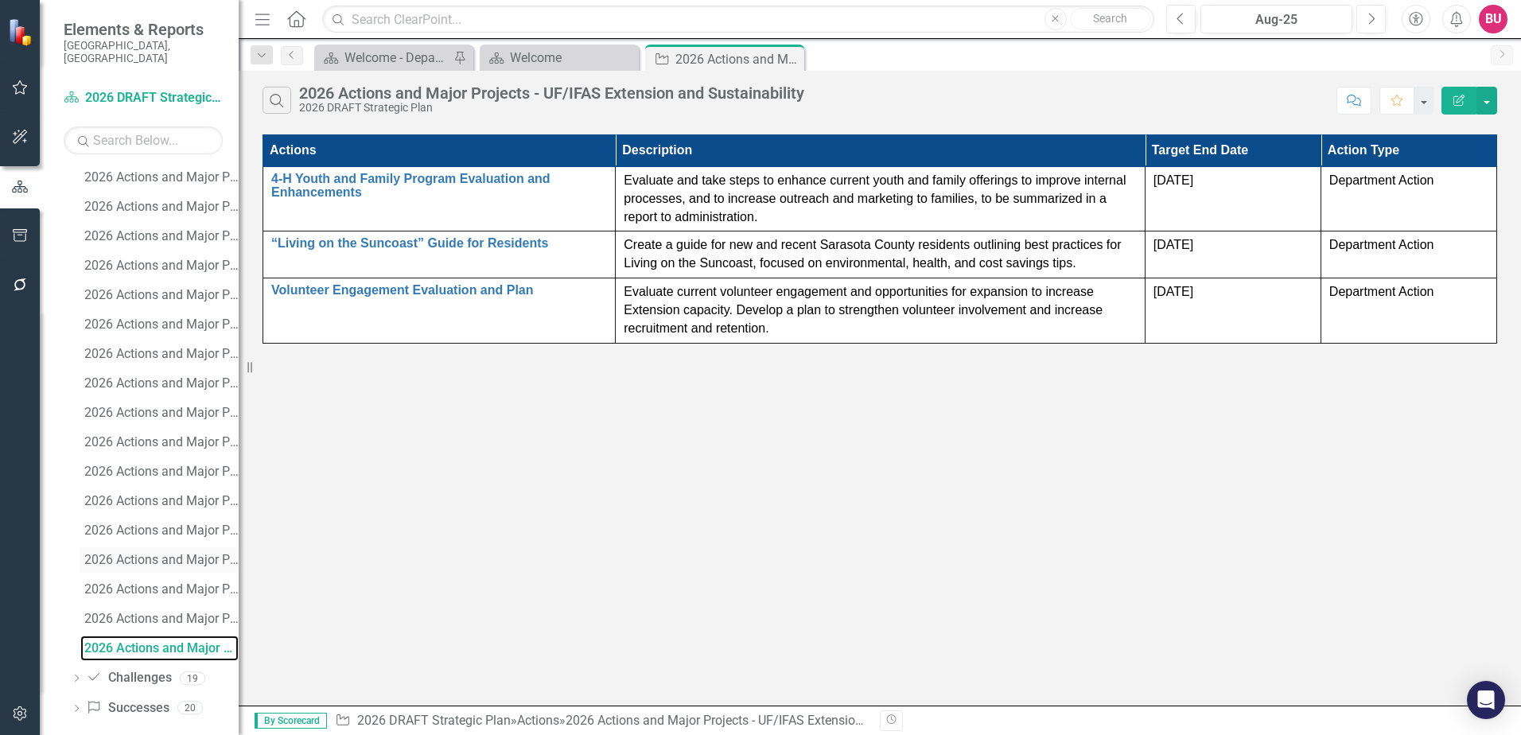
scroll to position [1878, 0]
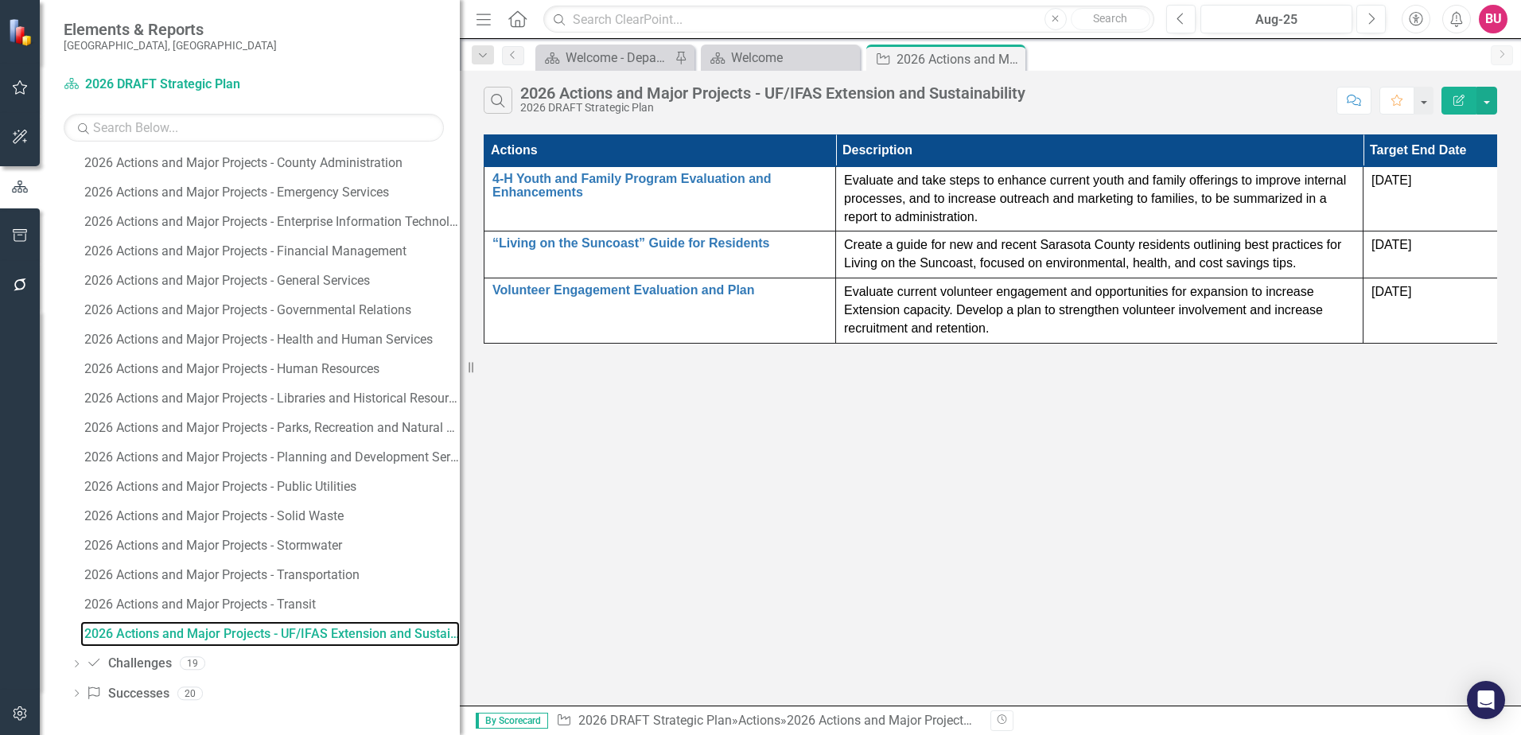
drag, startPoint x: 240, startPoint y: 437, endPoint x: 460, endPoint y: 442, distance: 219.5
click at [460, 442] on div "Resize" at bounding box center [466, 367] width 13 height 735
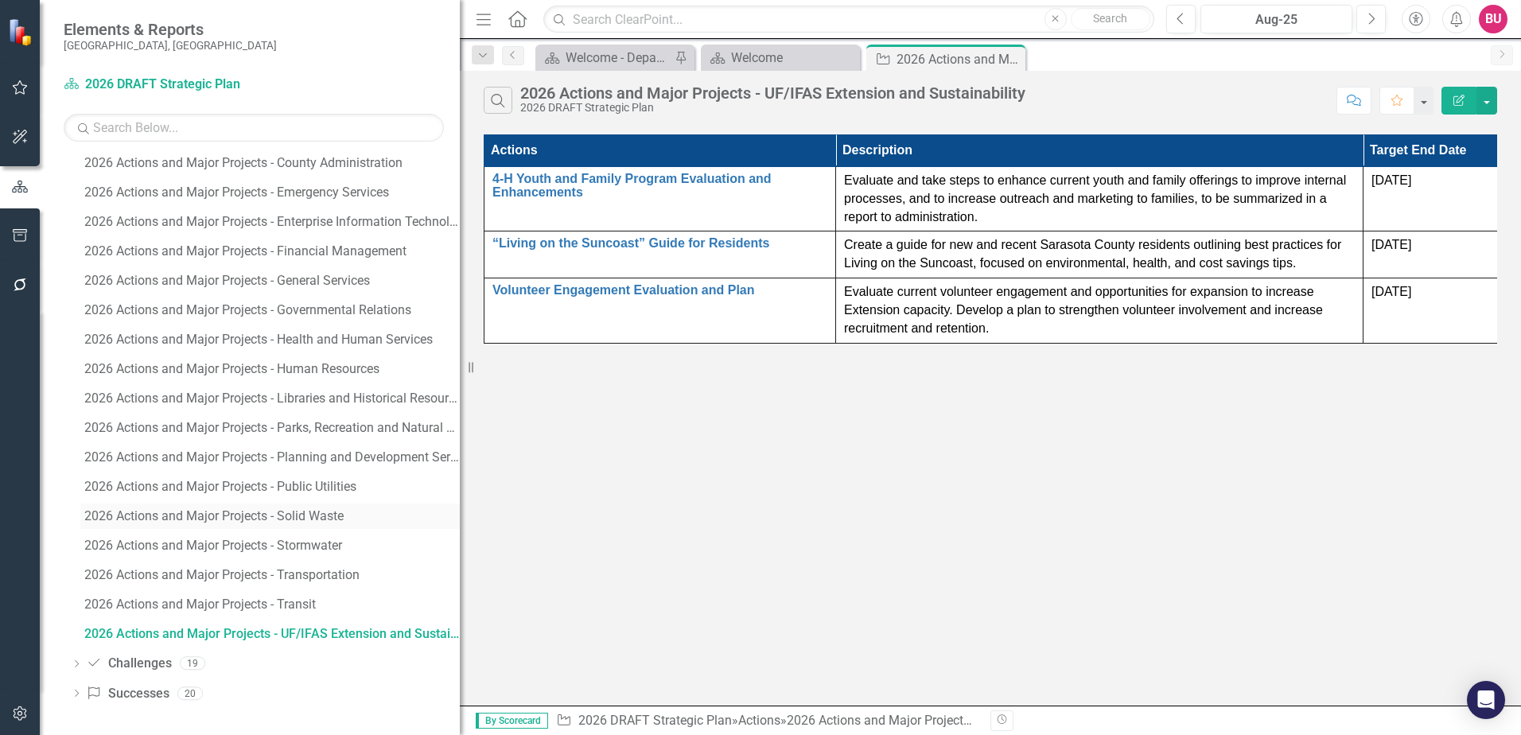
click at [239, 517] on div "2026 Actions and Major Projects - Solid Waste" at bounding box center [271, 516] width 375 height 14
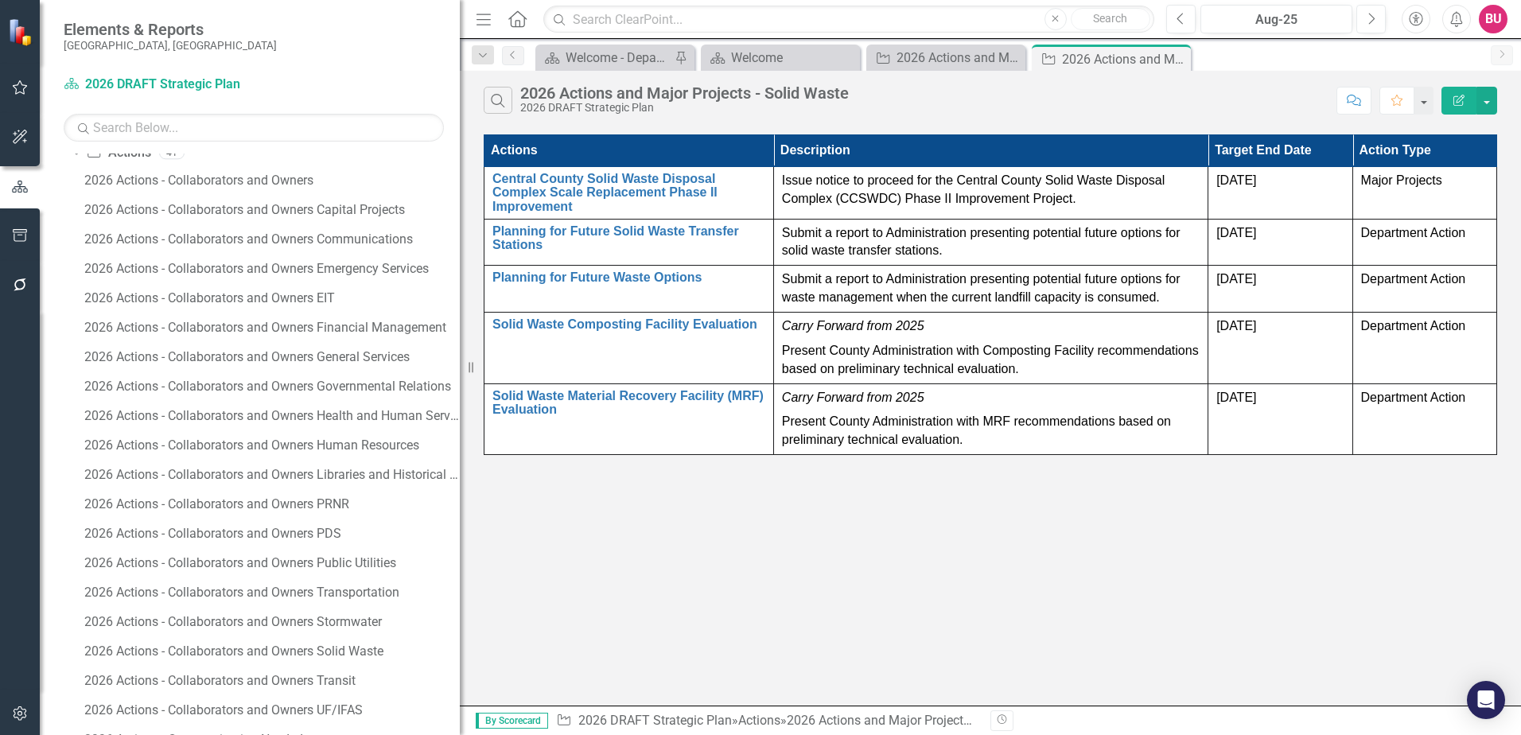
scroll to position [1134, 0]
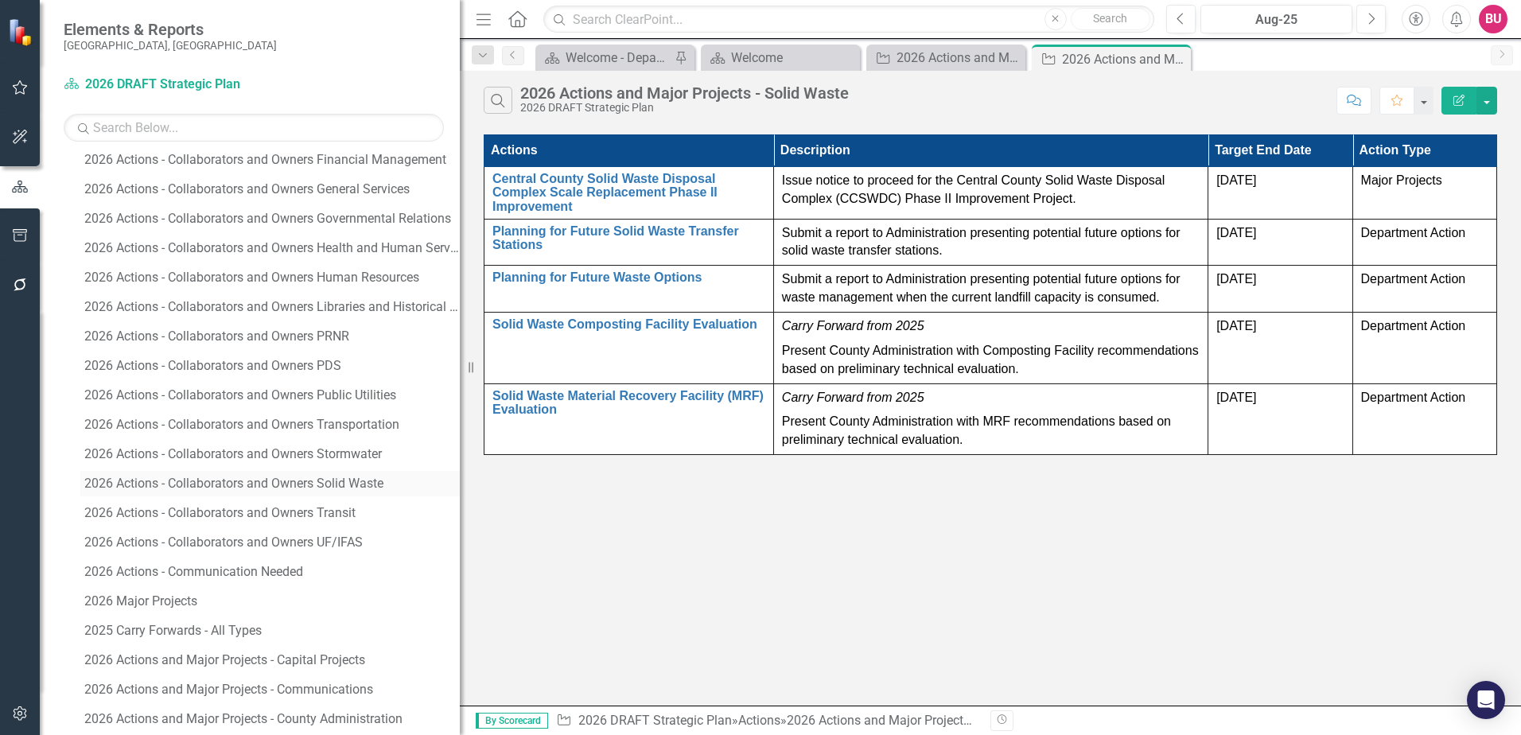
click at [374, 486] on div "2026 Actions - Collaborators and Owners Solid Waste" at bounding box center [271, 483] width 375 height 14
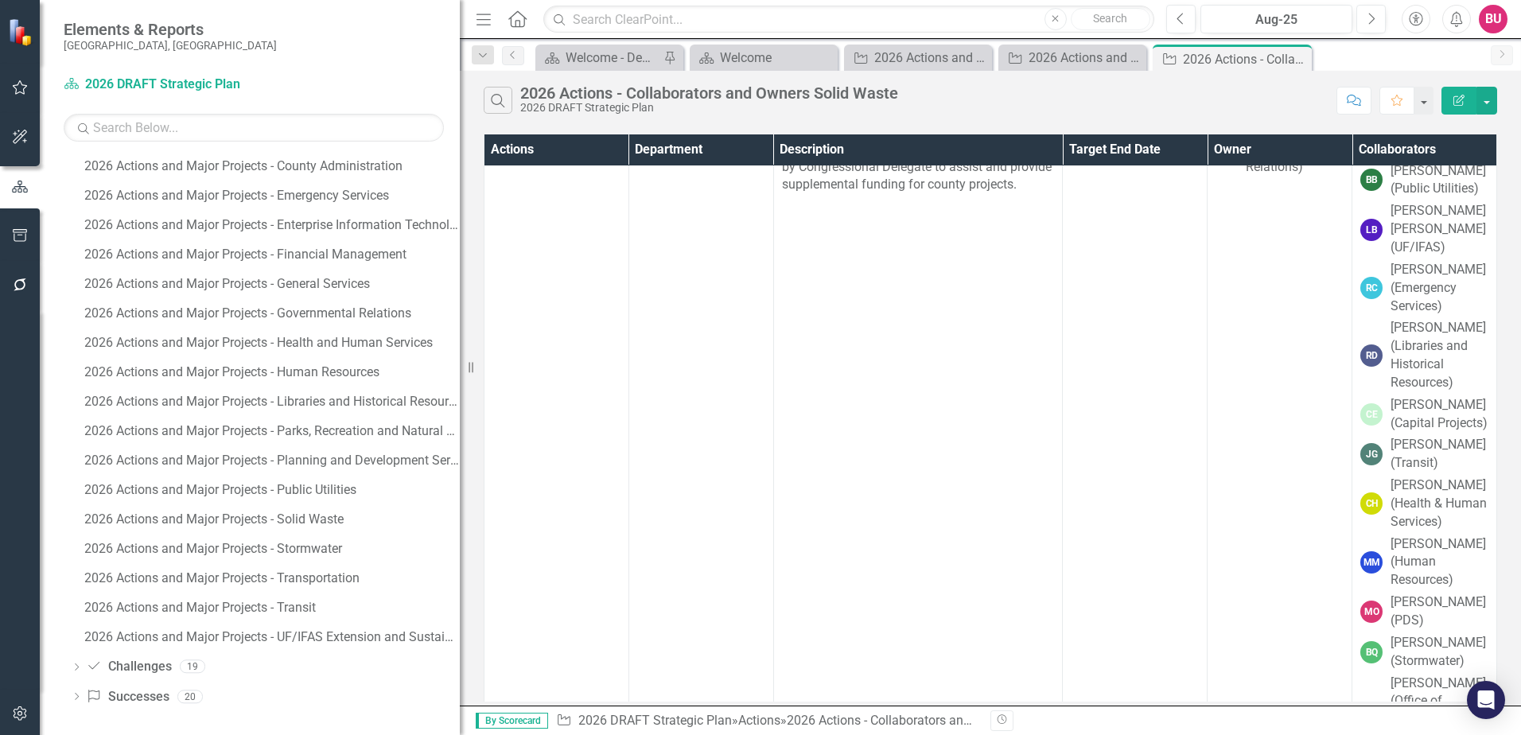
scroll to position [1878, 0]
click at [317, 516] on div "2026 Actions and Major Projects - Solid Waste" at bounding box center [271, 516] width 375 height 14
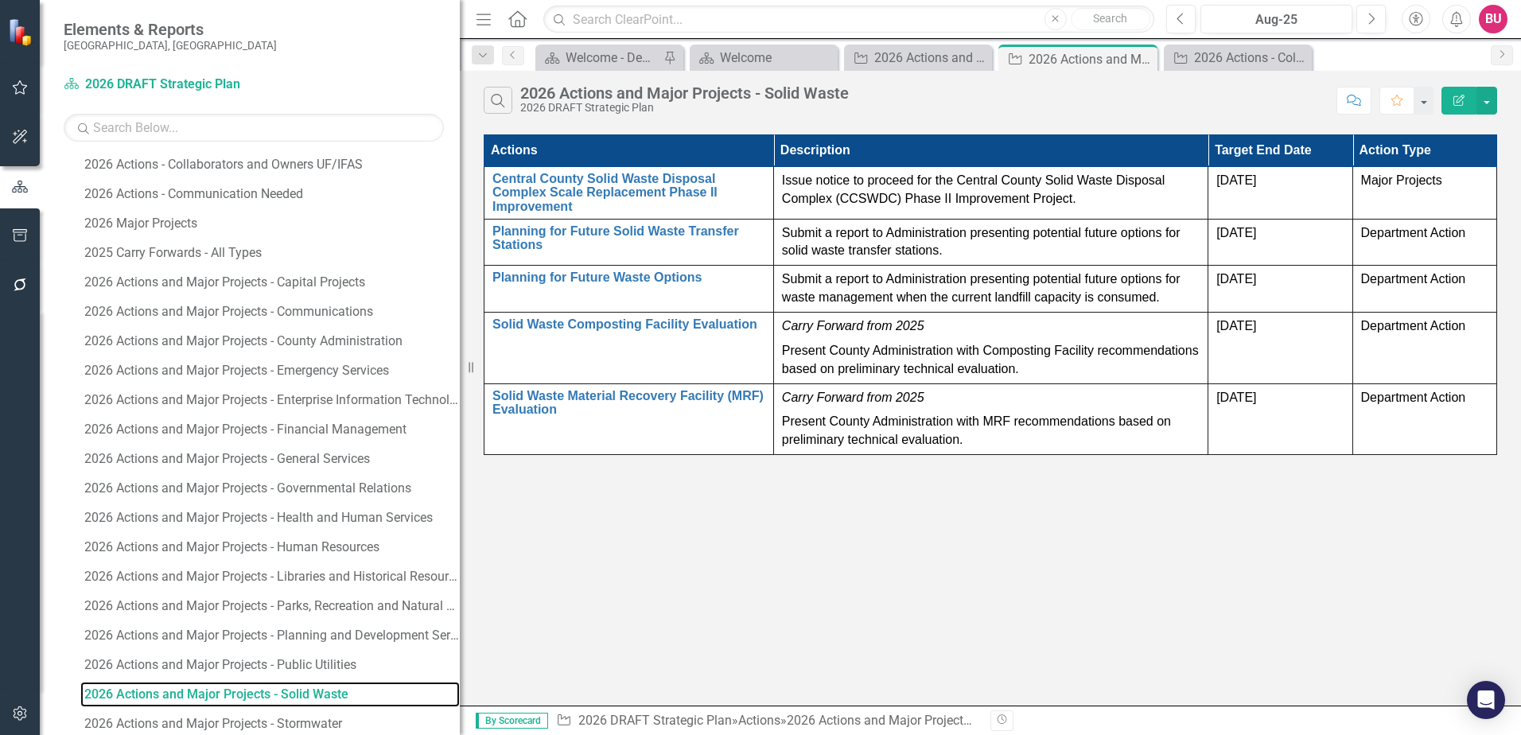
scroll to position [1672, 0]
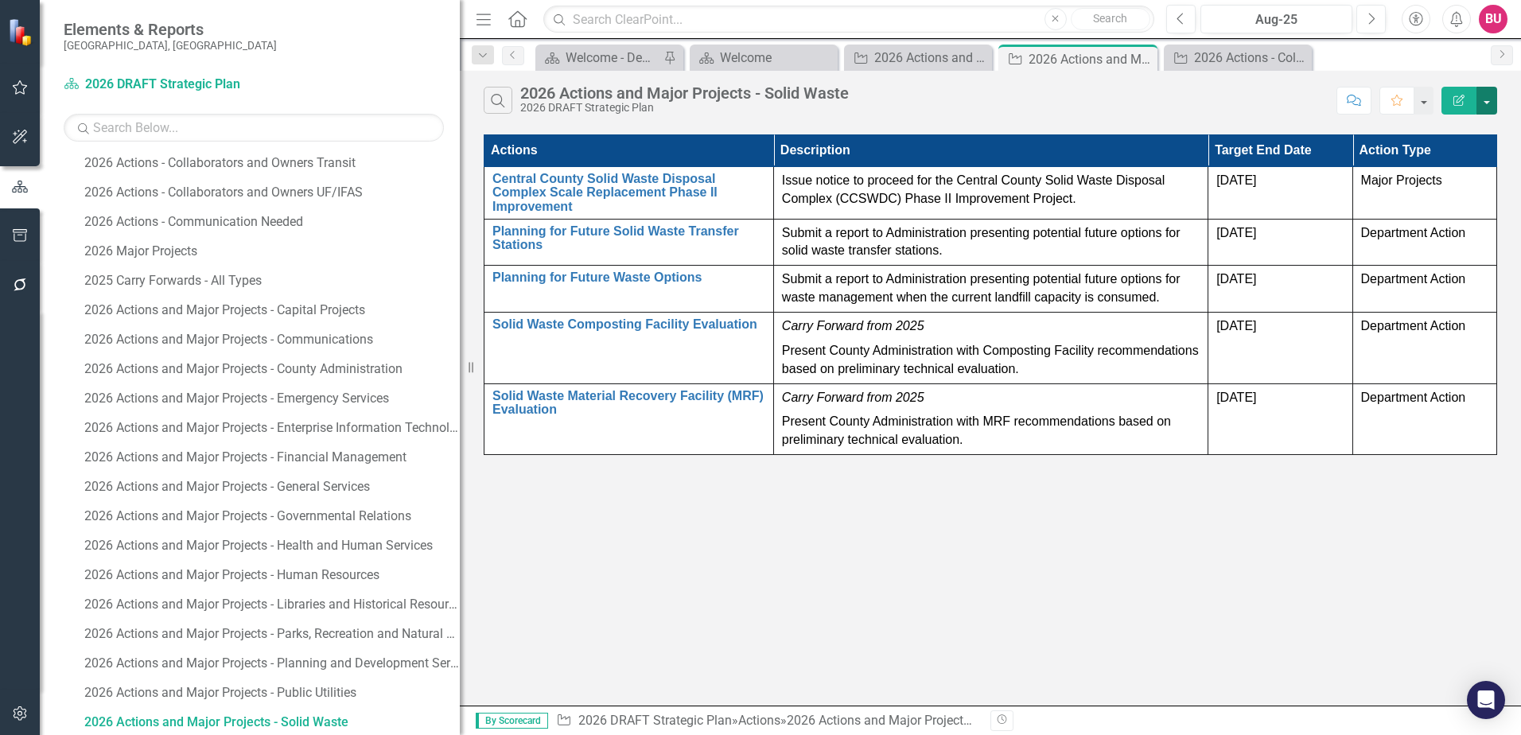
click at [1487, 97] on button "button" at bounding box center [1486, 101] width 21 height 28
click at [1444, 138] on link "Edit Report Edit Report" at bounding box center [1433, 129] width 126 height 29
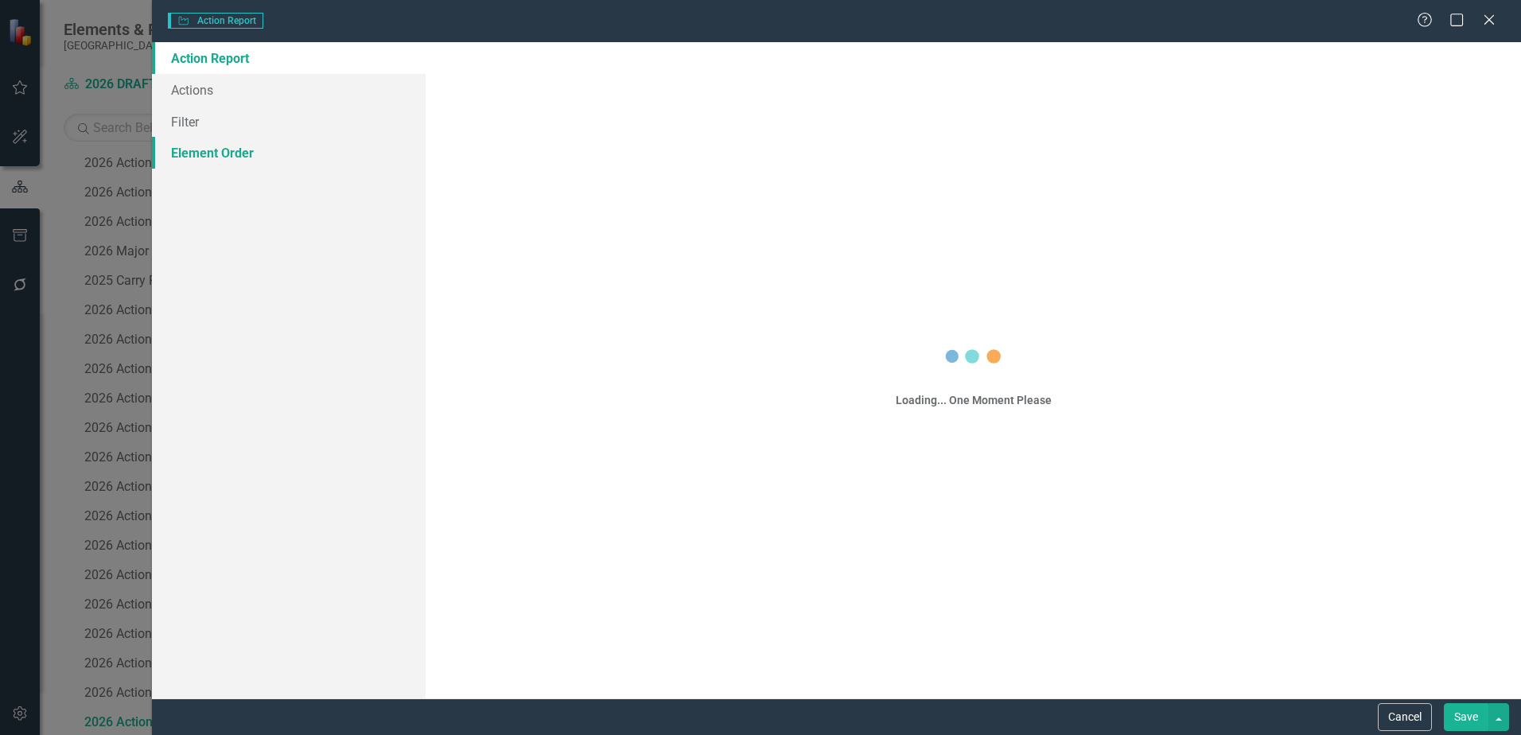
click at [425, 138] on link "Element Order" at bounding box center [289, 153] width 274 height 32
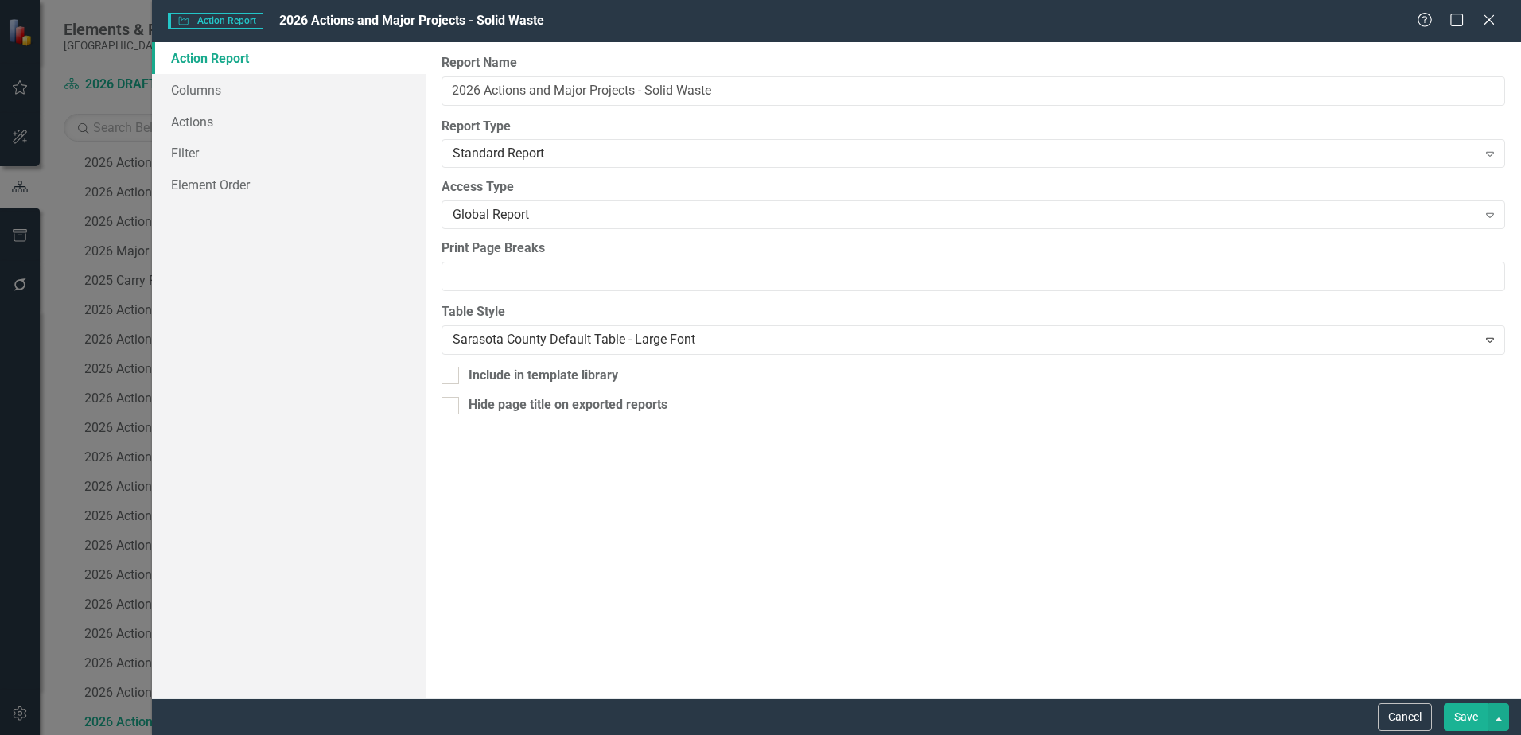
click at [1482, 24] on icon "Close" at bounding box center [1489, 20] width 16 height 13
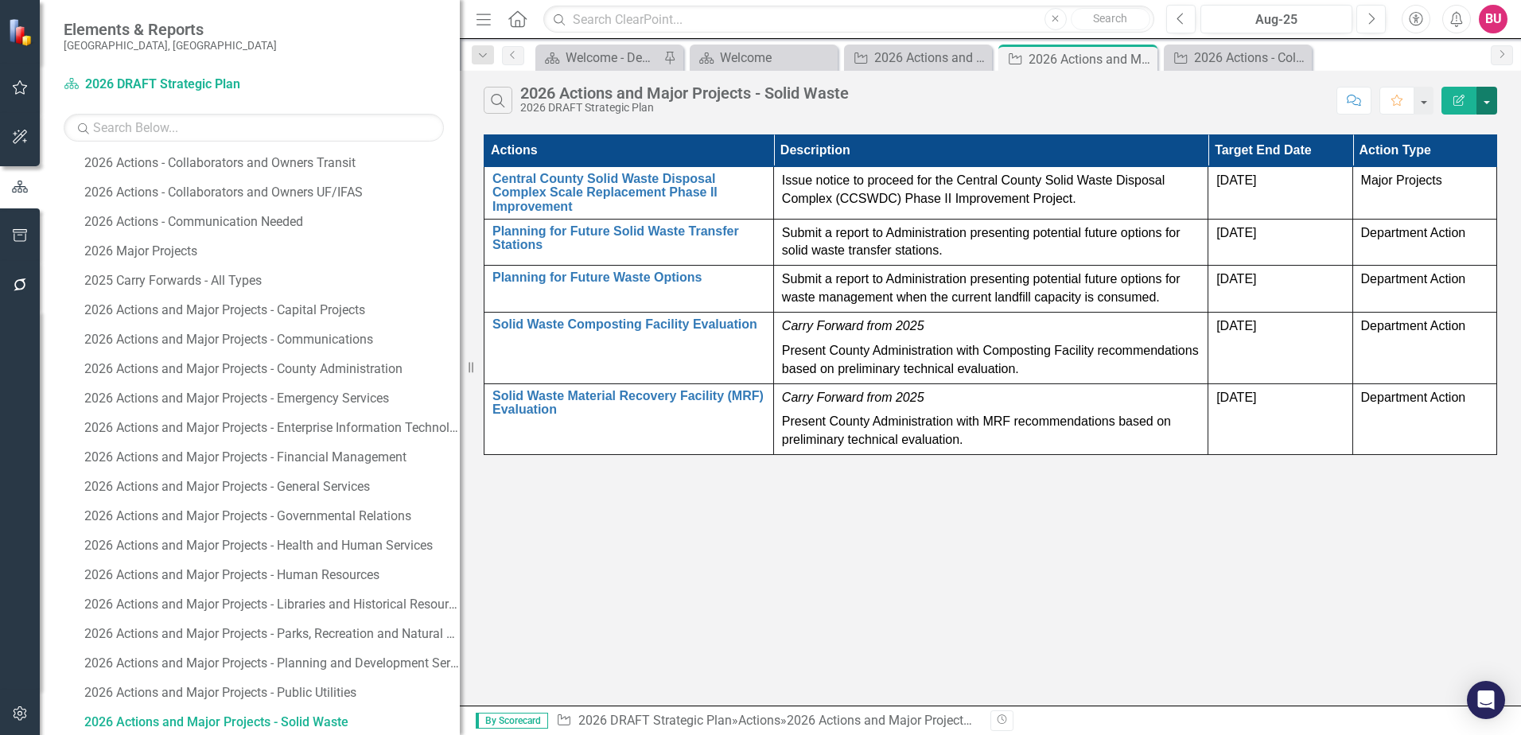
click at [1492, 95] on button "button" at bounding box center [1486, 101] width 21 height 28
click at [1443, 163] on link "PDF Export to PDF" at bounding box center [1433, 161] width 126 height 29
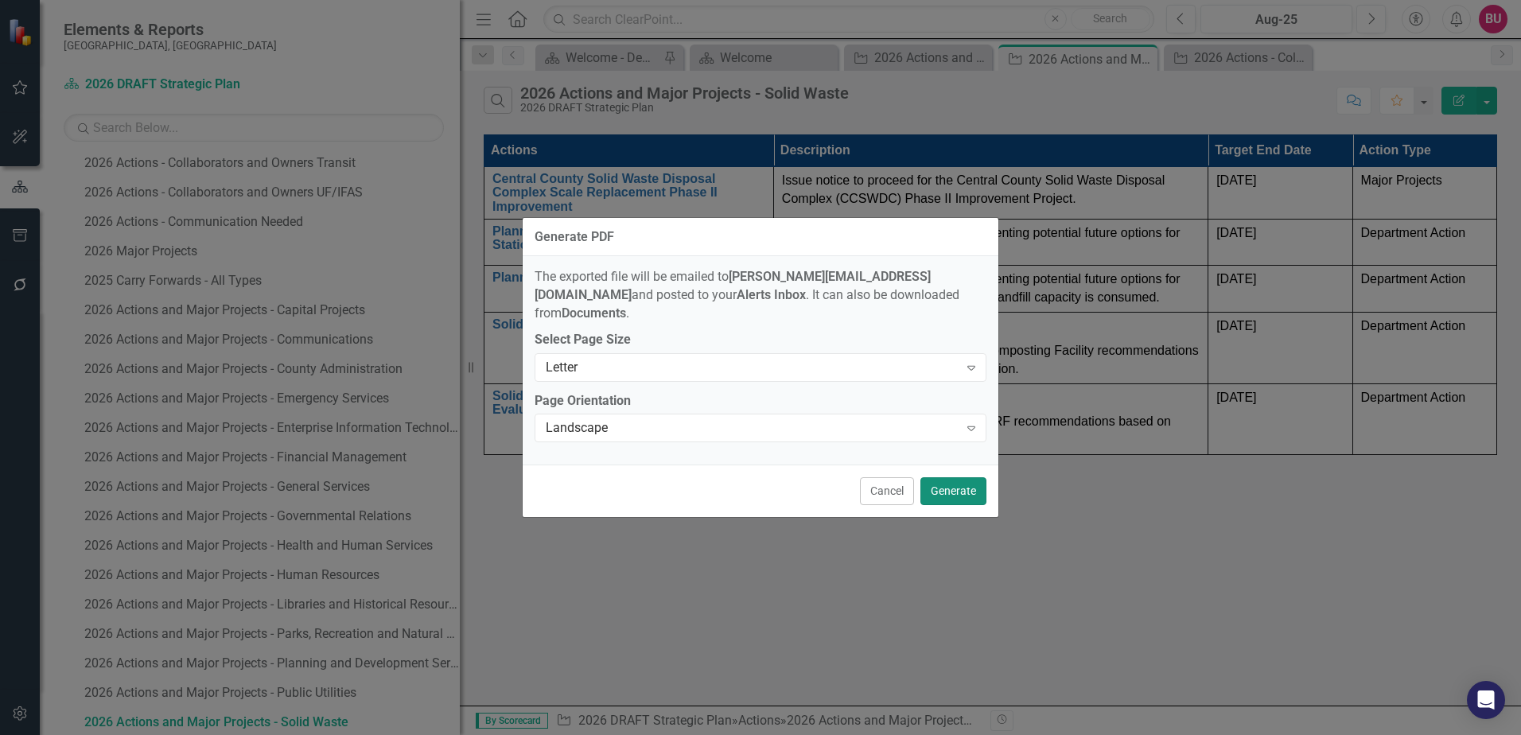
click at [959, 484] on button "Generate" at bounding box center [953, 491] width 66 height 28
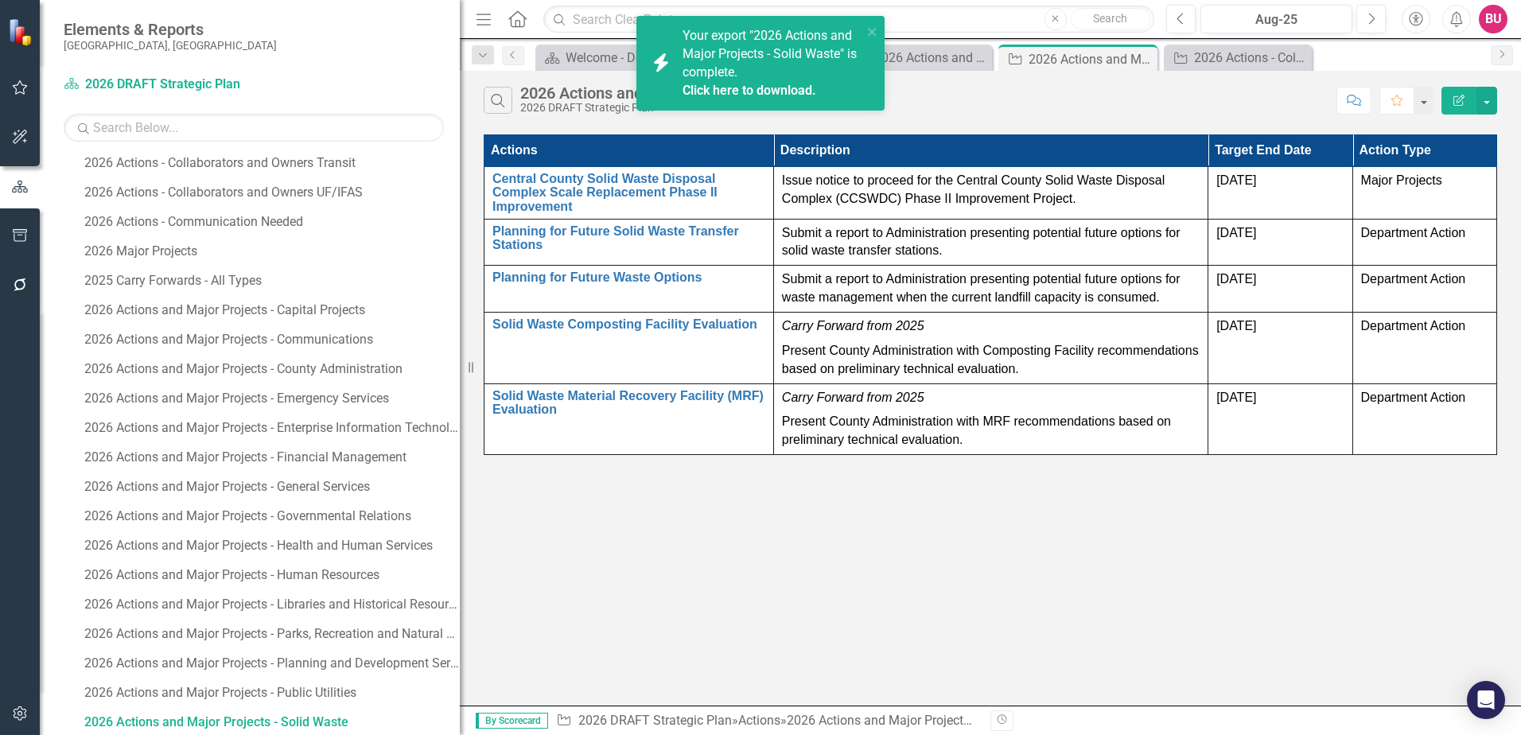
click at [763, 45] on div "Your export "2026 Actions and Major Projects - Solid Waste" is complete. Click …" at bounding box center [772, 63] width 180 height 72
